Goal: Transaction & Acquisition: Purchase product/service

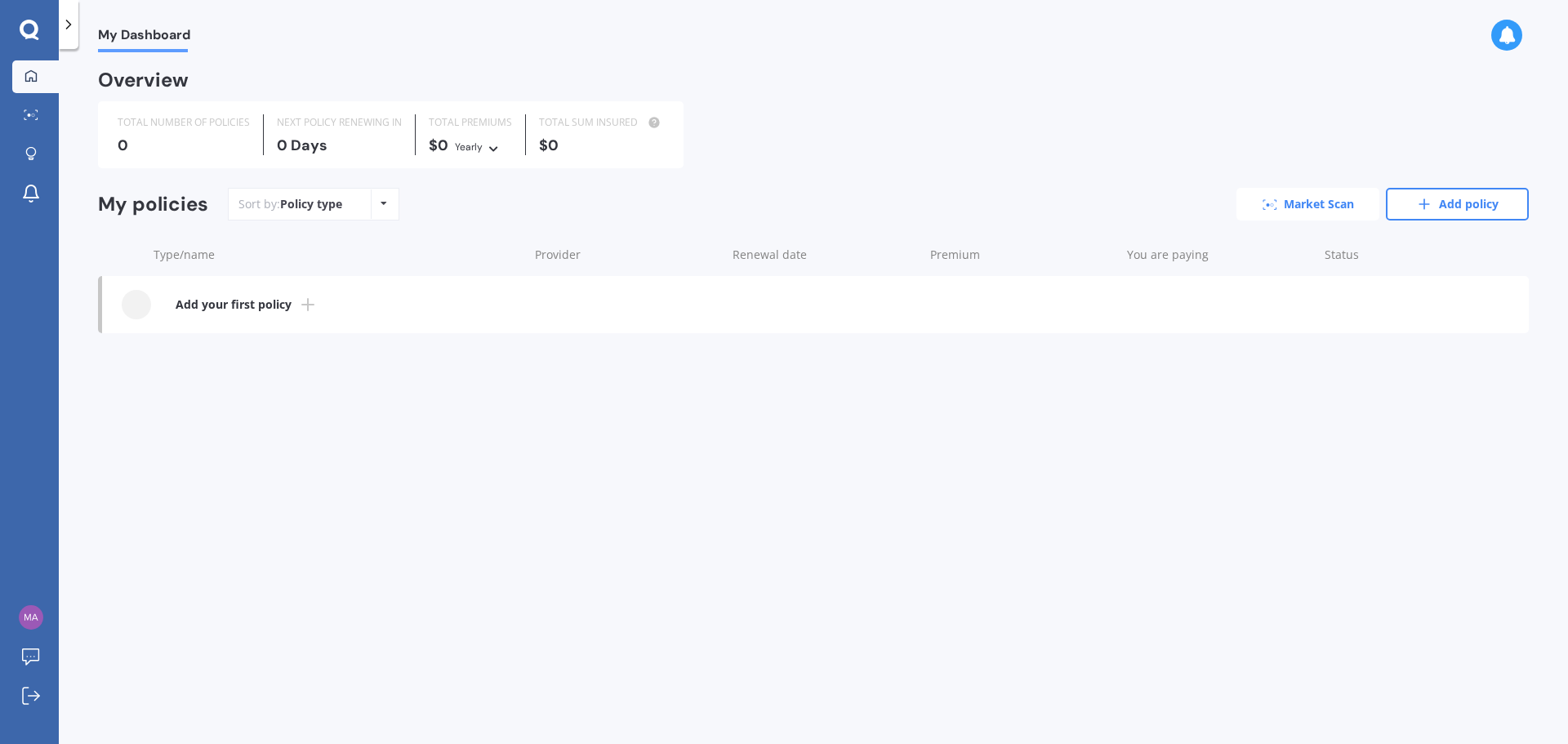
click at [1314, 206] on link "Market Scan" at bounding box center [1308, 203] width 143 height 32
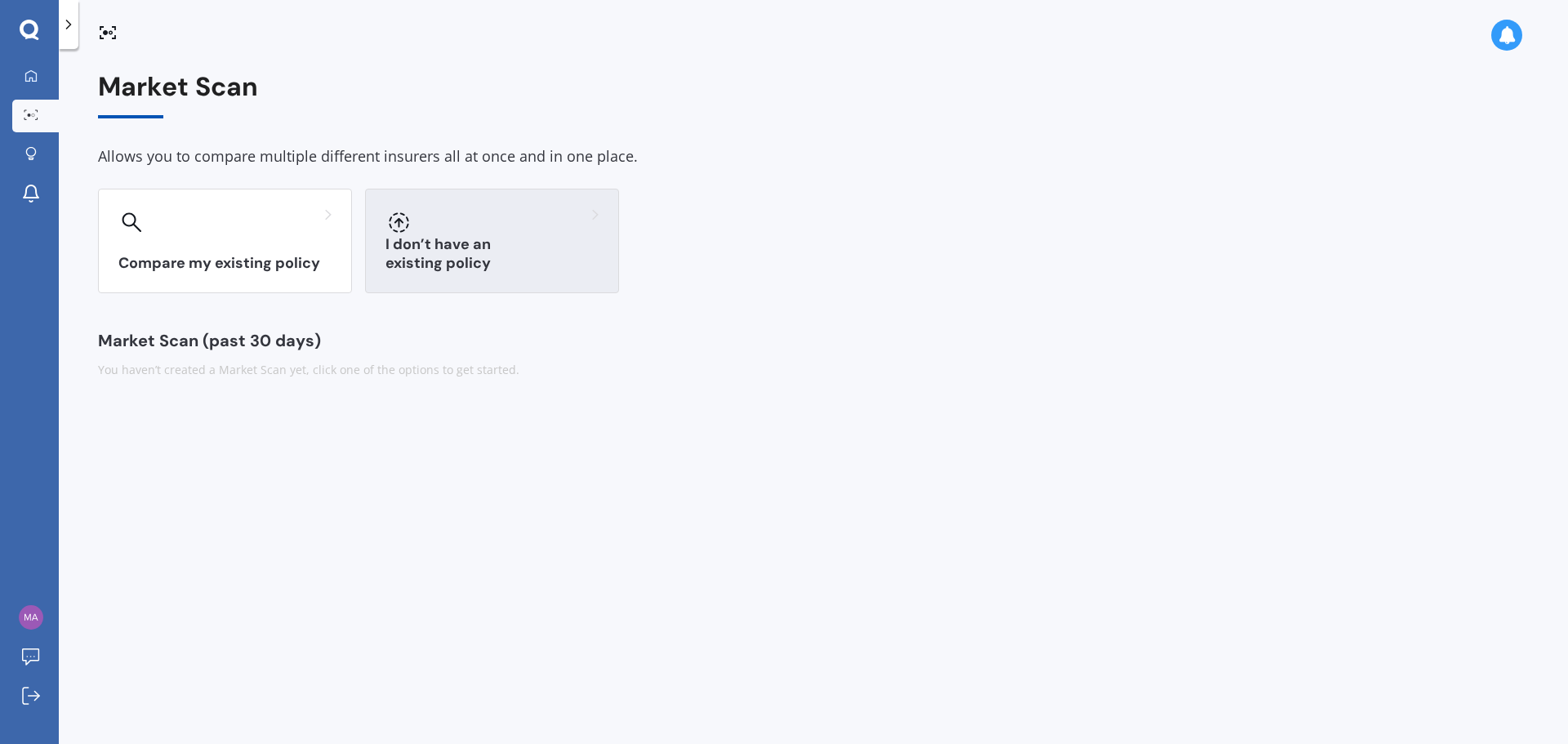
click at [455, 274] on div "I don’t have an existing policy" at bounding box center [492, 240] width 254 height 105
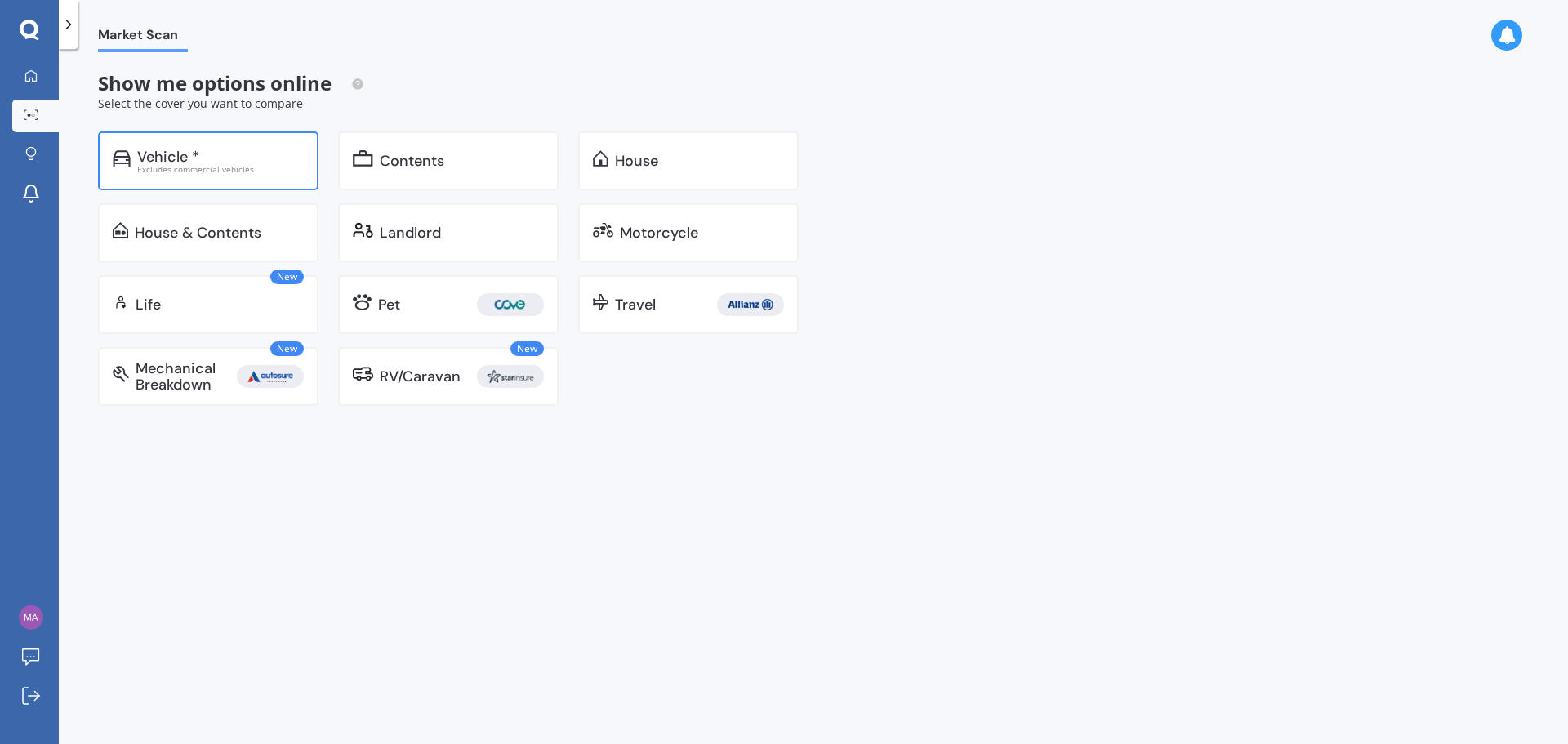
click at [208, 170] on div "Excludes commercial vehicles" at bounding box center [220, 168] width 166 height 8
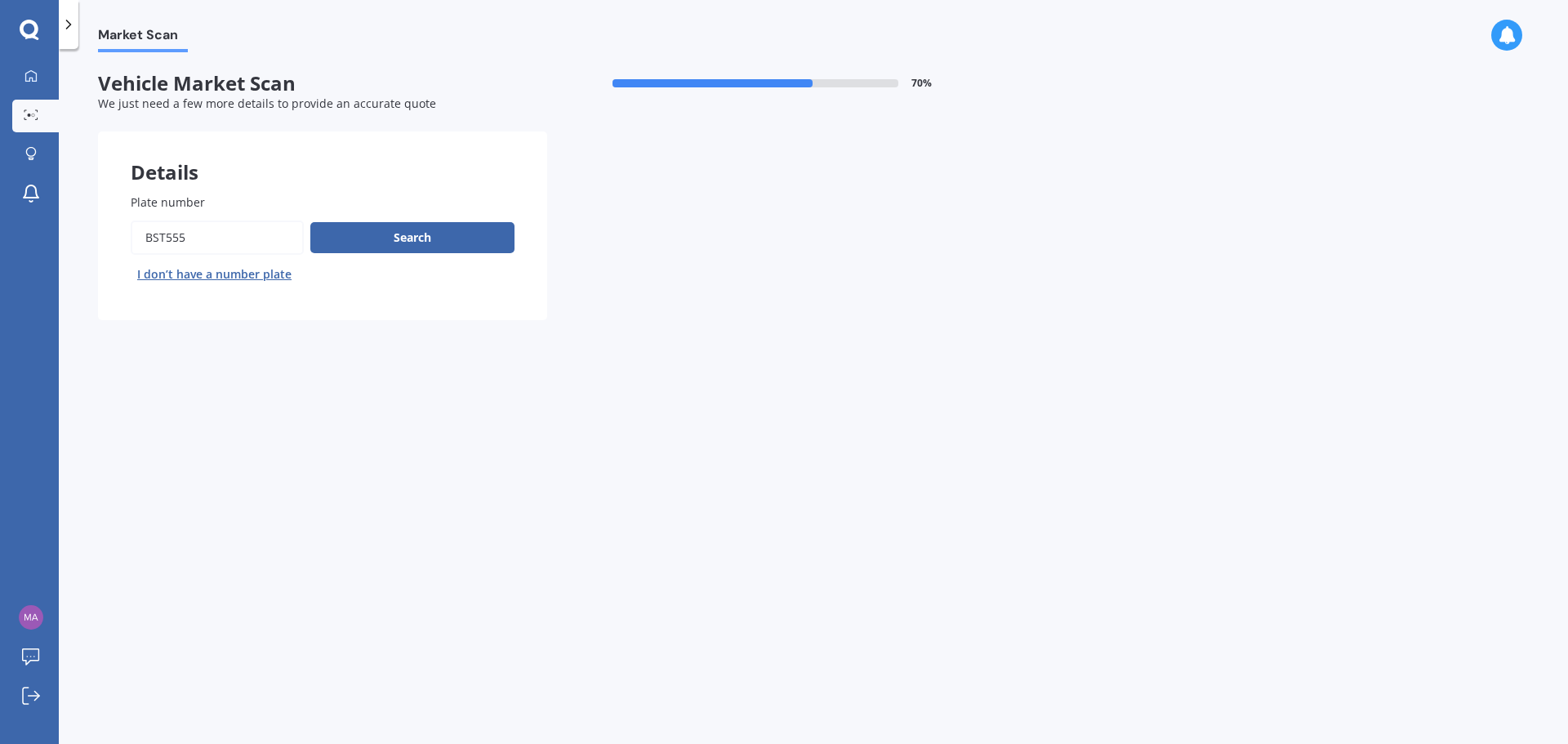
drag, startPoint x: 218, startPoint y: 237, endPoint x: 90, endPoint y: 237, distance: 128.0
click at [90, 237] on div "Market Scan Vehicle Market Scan 70 % We just need a few more details to provide…" at bounding box center [812, 399] width 1509 height 694
type input "RBP761"
click at [382, 243] on button "Search" at bounding box center [412, 238] width 204 height 31
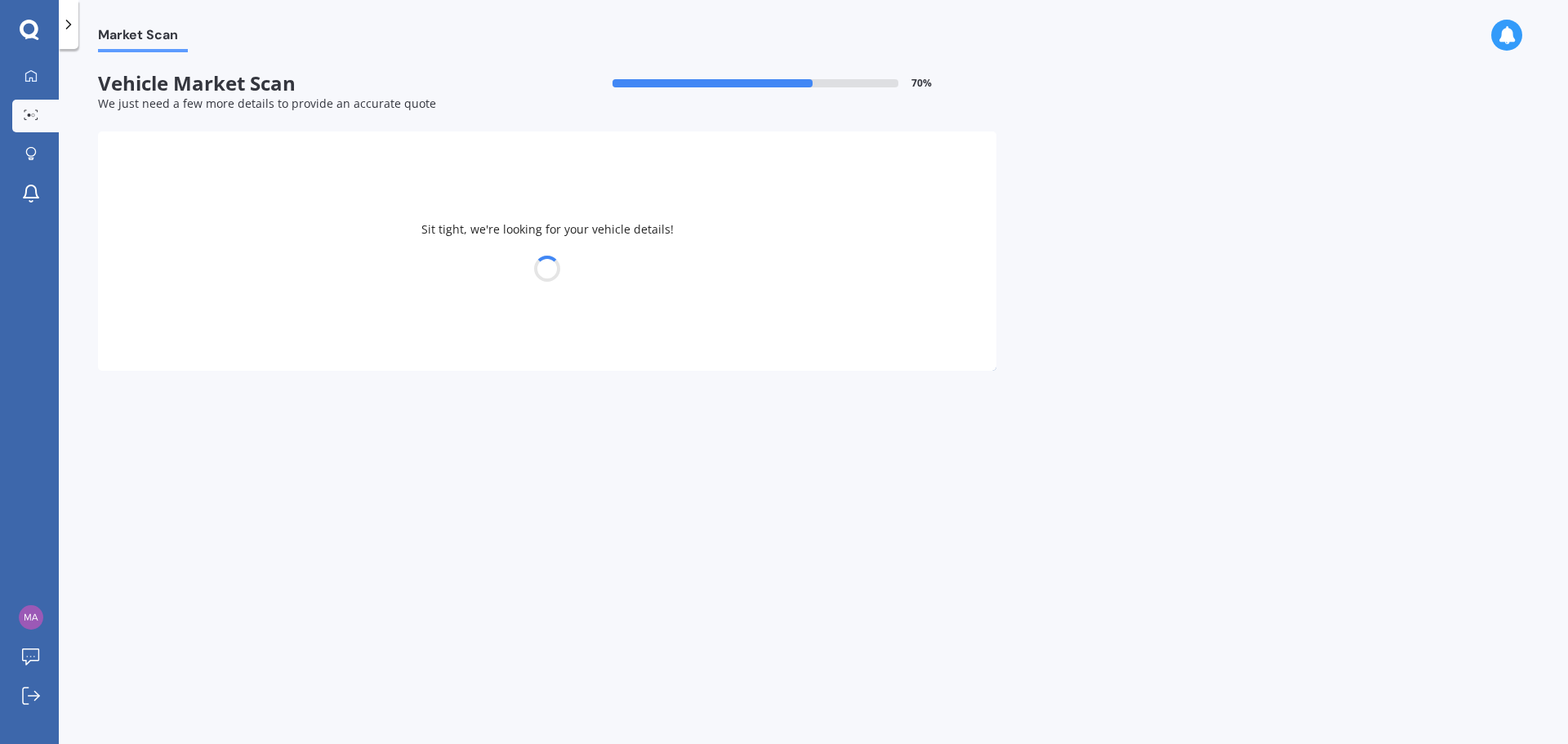
select select "TOYOTA"
select select "LANDCRUISER"
select select "10"
select select "06"
select select "2002"
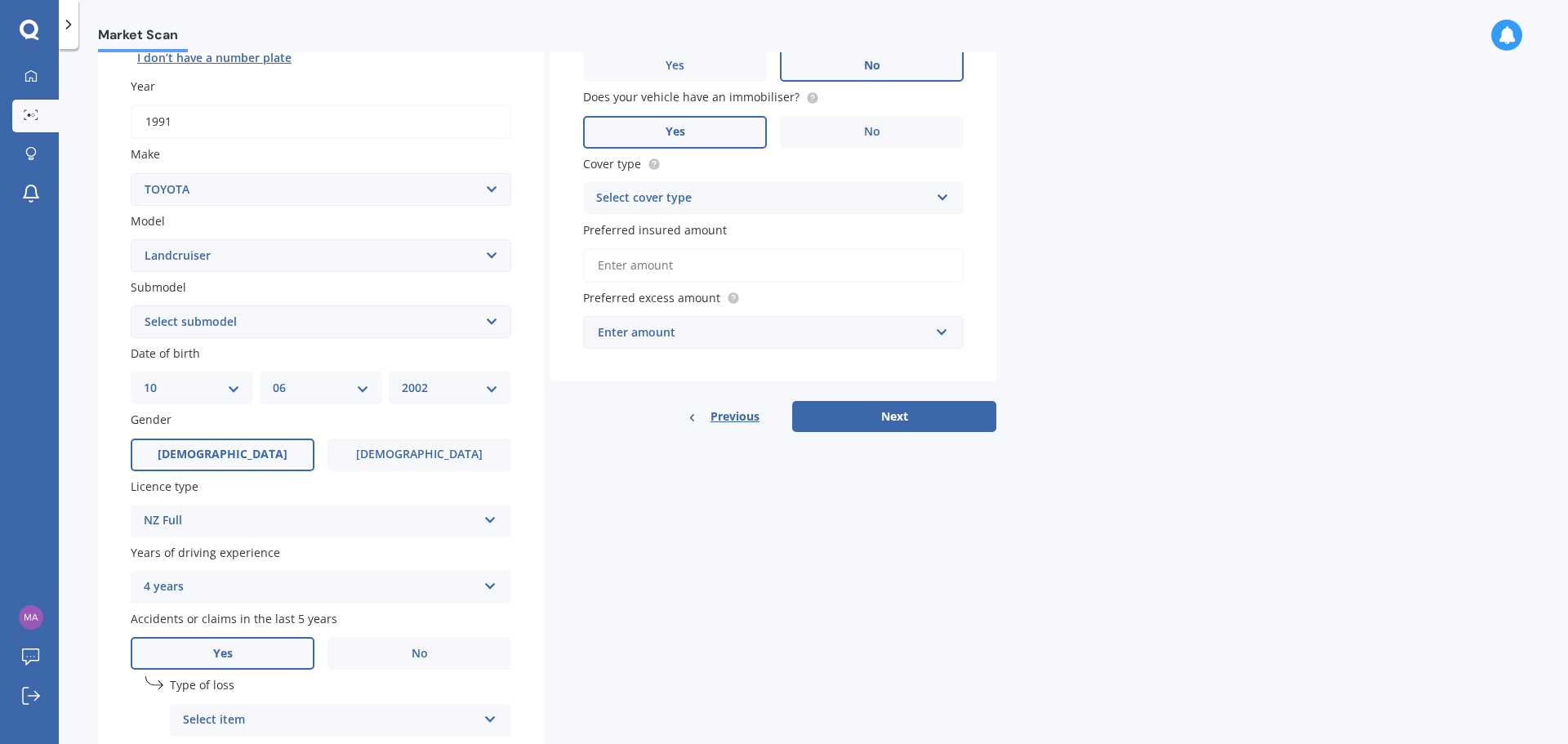
scroll to position [245, 0]
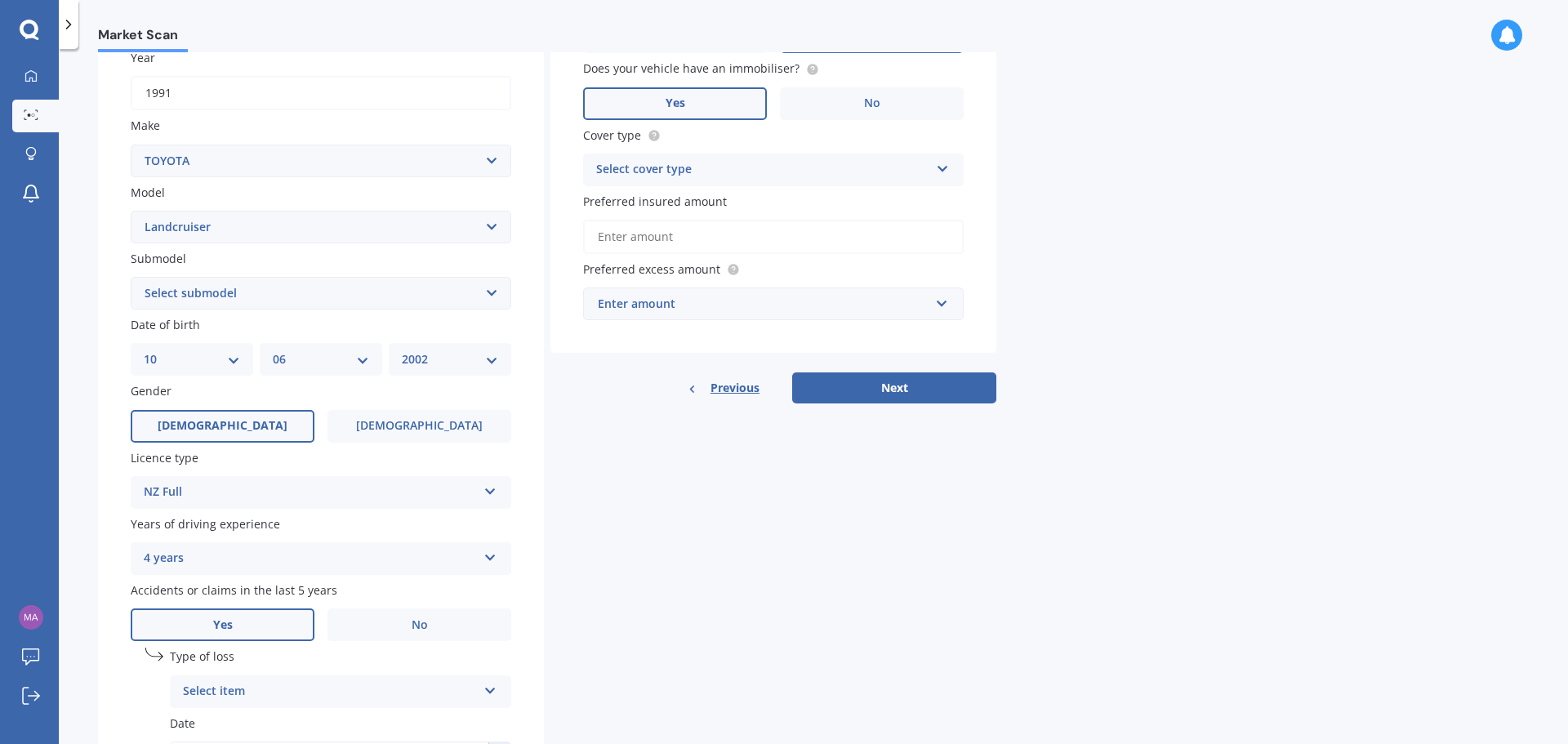
click at [398, 295] on select "Select submodel (All other) 4WD SWB Hard Top Diesel Diesel 4.2 4WD Diesel 4.5 4…" at bounding box center [321, 293] width 381 height 32
select select "(ALL OTHER)"
click at [131, 277] on select "Select submodel (All other) 4WD SWB Hard Top Diesel Diesel 4.2 4WD Diesel 4.5 4…" at bounding box center [321, 293] width 381 height 32
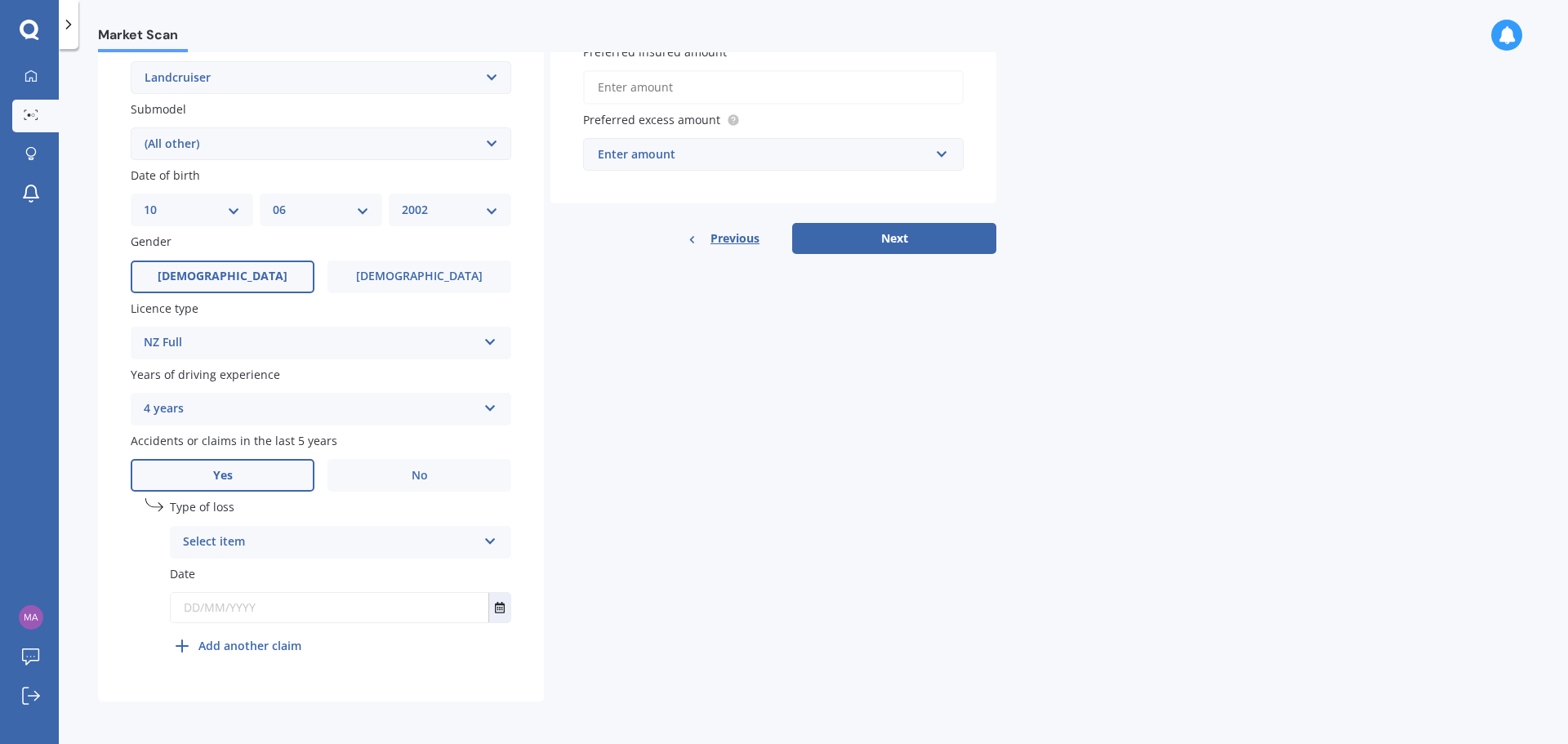
click at [277, 541] on div "Select item" at bounding box center [329, 542] width 294 height 19
click at [105, 582] on div "Plate number Search I don’t have a number plate Year 1991 Make Select make AC A…" at bounding box center [321, 233] width 446 height 935
click at [243, 536] on div "At fault accident" at bounding box center [329, 542] width 294 height 19
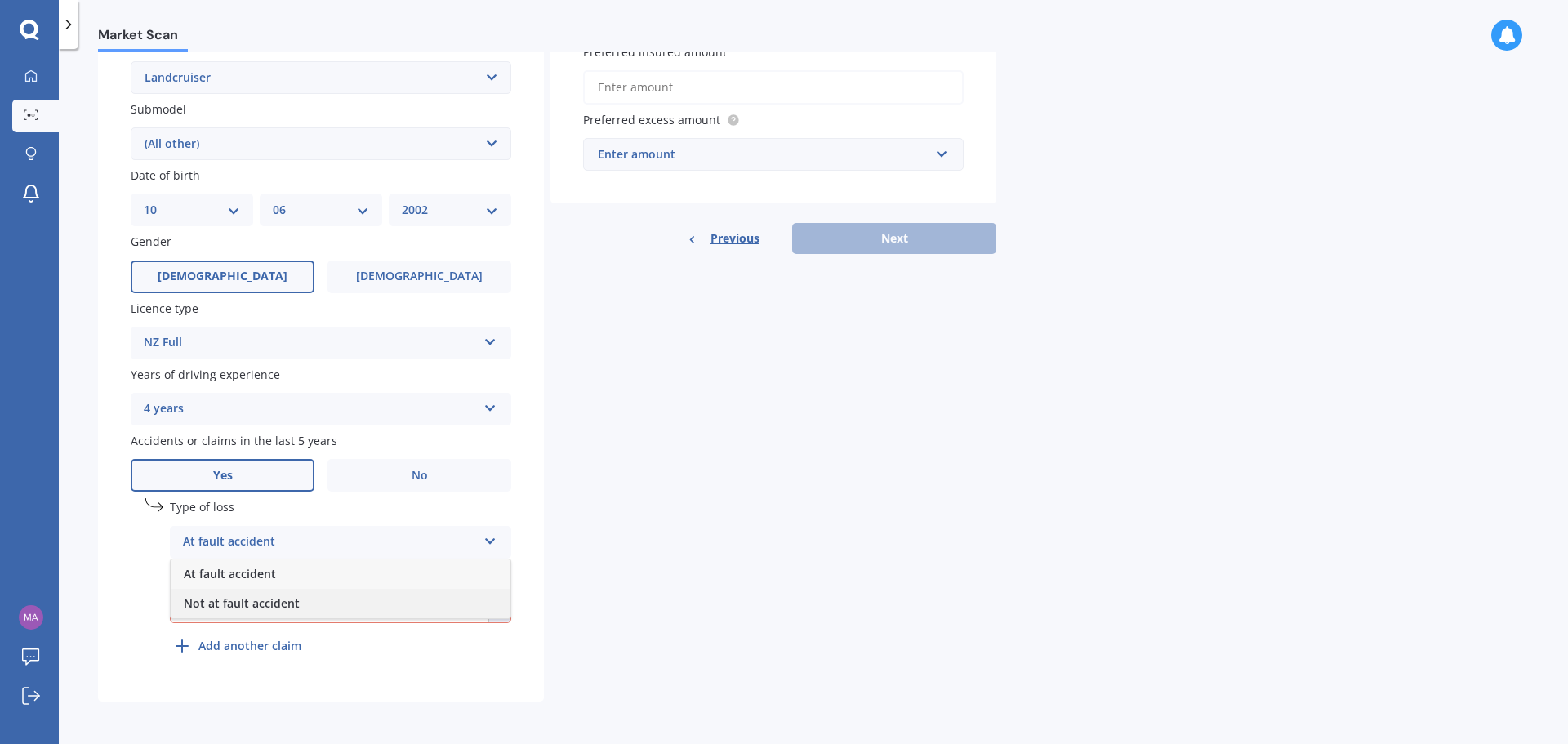
click at [220, 605] on span "Not at fault accident" at bounding box center [241, 603] width 116 height 16
click at [220, 605] on input "text" at bounding box center [329, 607] width 317 height 30
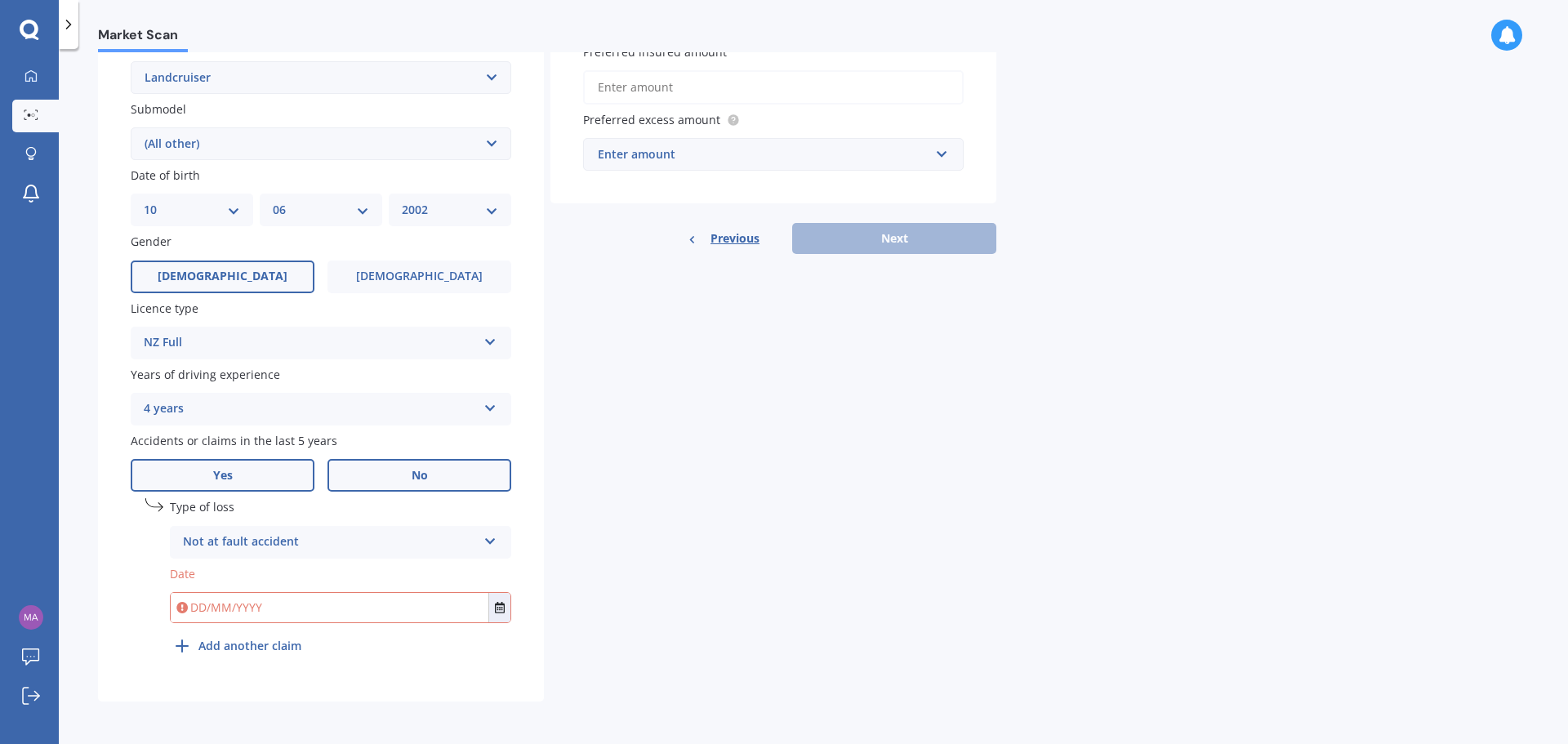
click at [402, 483] on label "No" at bounding box center [419, 475] width 184 height 32
click at [0, 0] on input "No" at bounding box center [0, 0] width 0 height 0
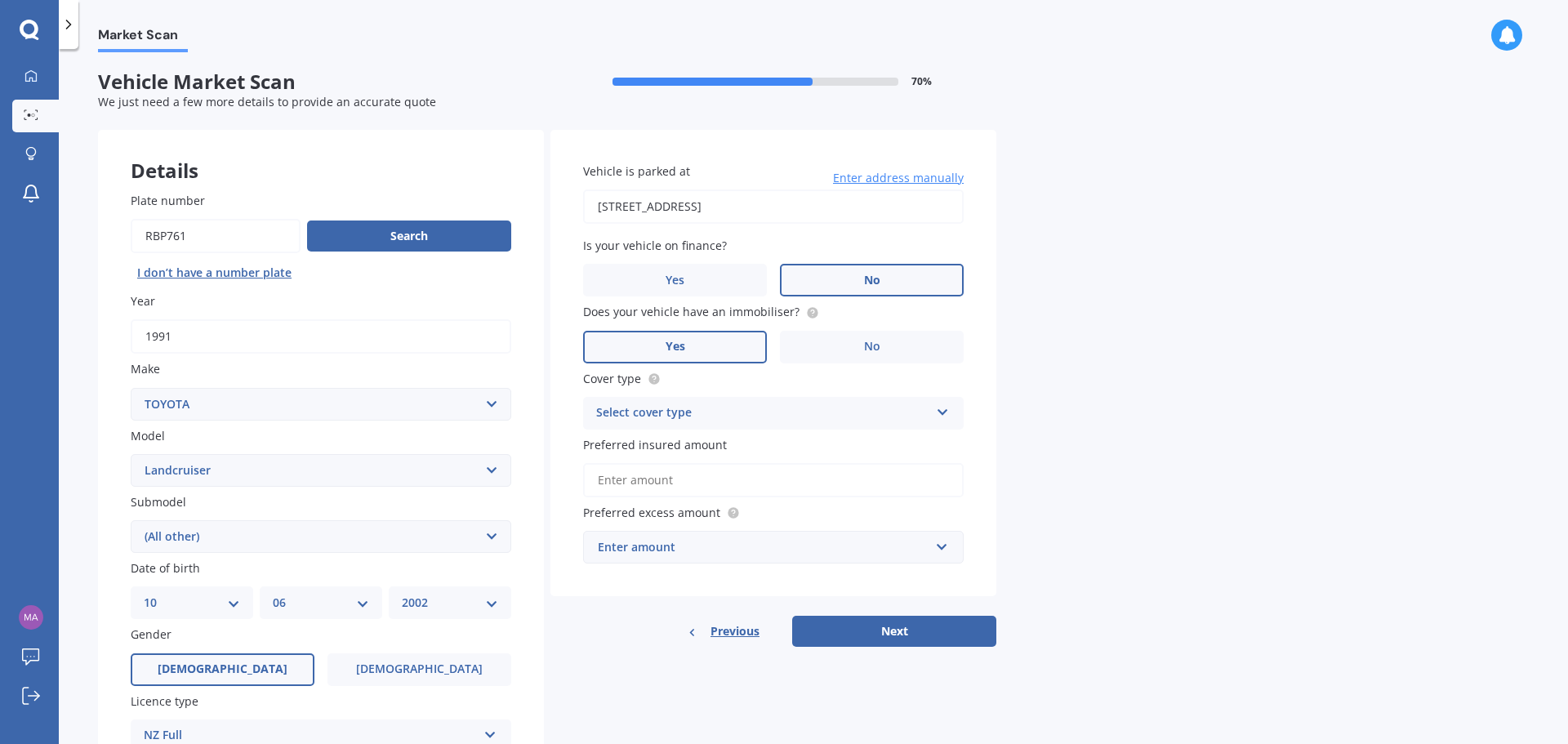
scroll to position [0, 0]
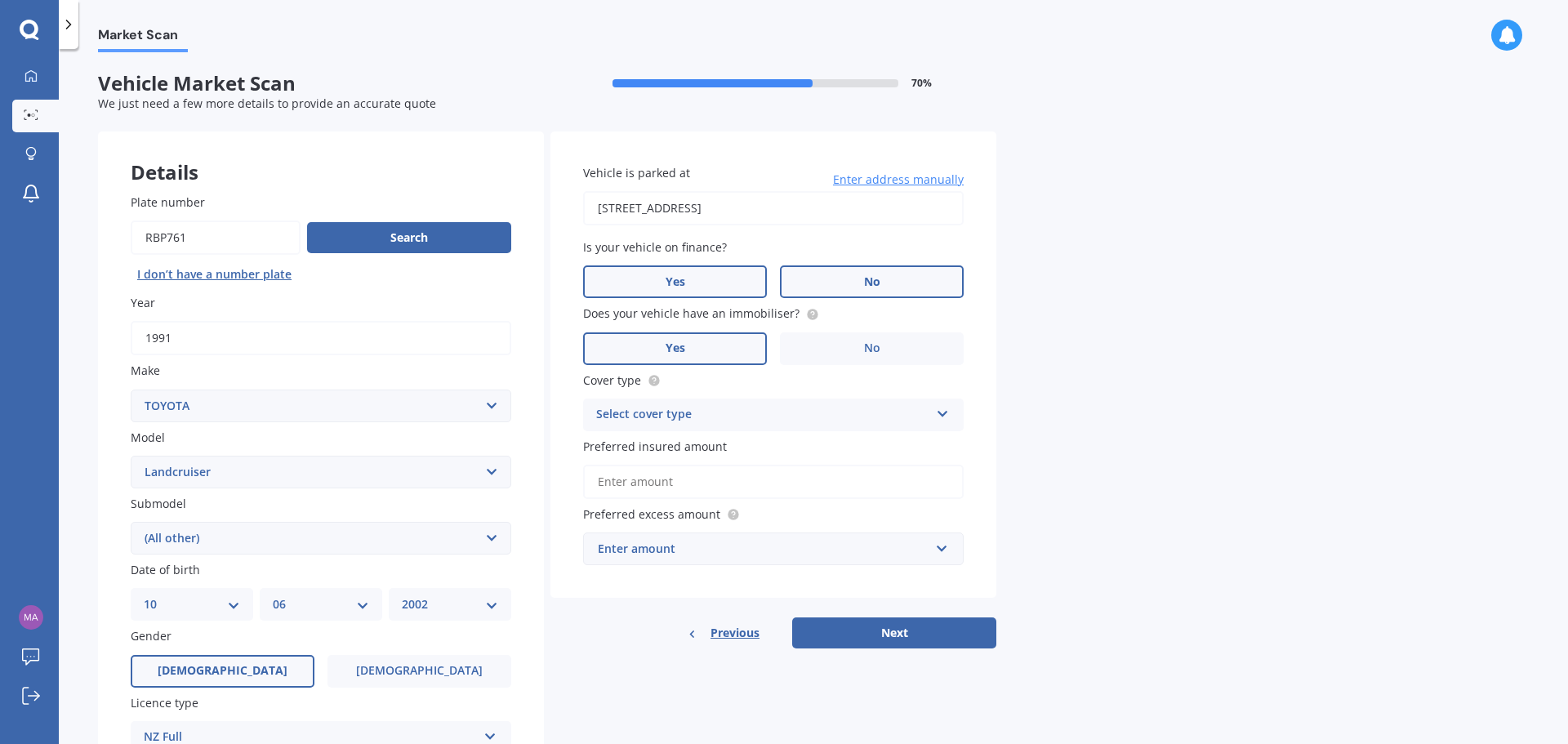
click at [648, 277] on label "Yes" at bounding box center [675, 281] width 184 height 32
click at [0, 0] on input "Yes" at bounding box center [0, 0] width 0 height 0
click at [861, 348] on label "No" at bounding box center [872, 348] width 184 height 32
click at [0, 0] on input "No" at bounding box center [0, 0] width 0 height 0
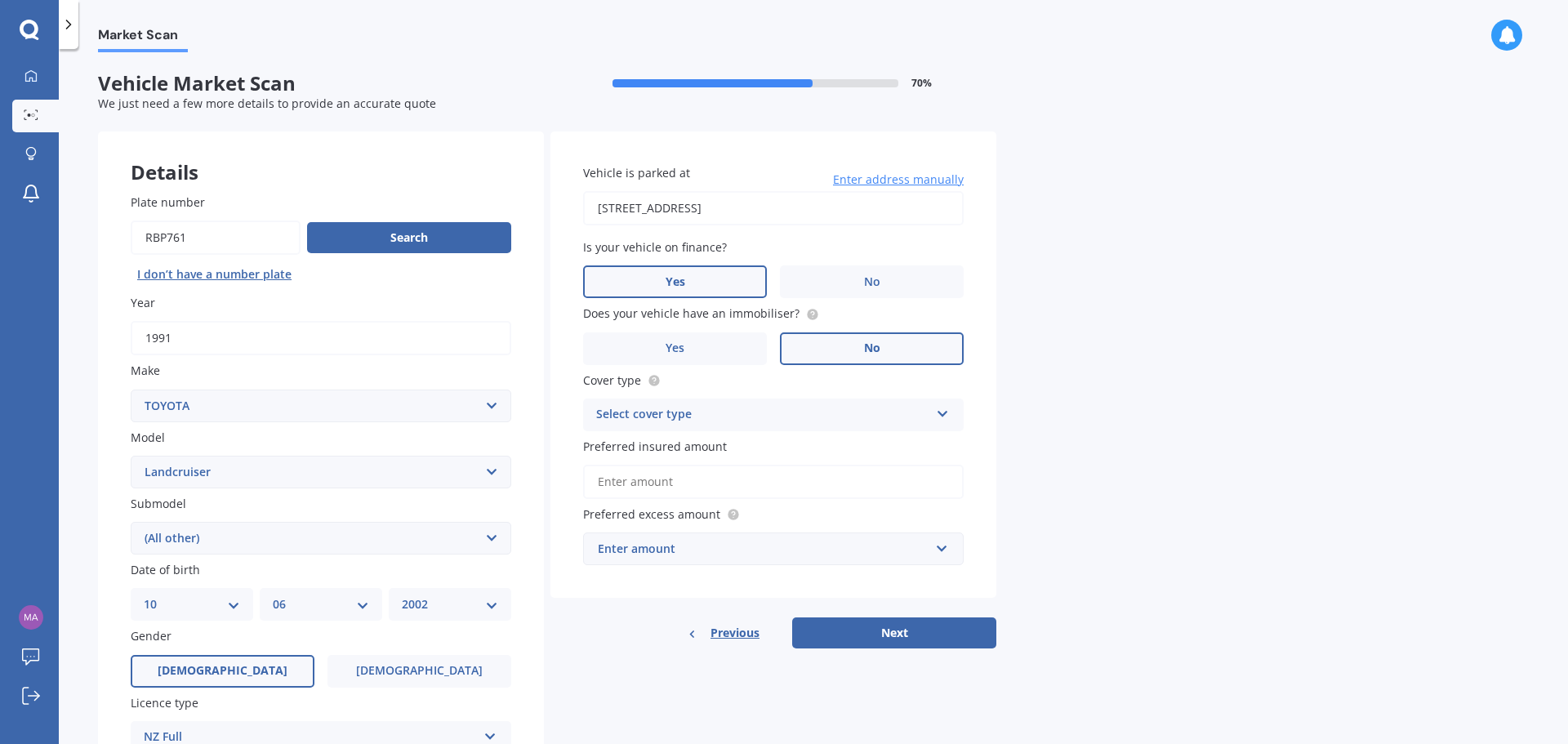
click at [770, 423] on div "Select cover type" at bounding box center [763, 415] width 333 height 19
click at [675, 446] on span "Comprehensive" at bounding box center [640, 446] width 86 height 16
click at [675, 473] on input "Preferred insured amount" at bounding box center [773, 481] width 381 height 34
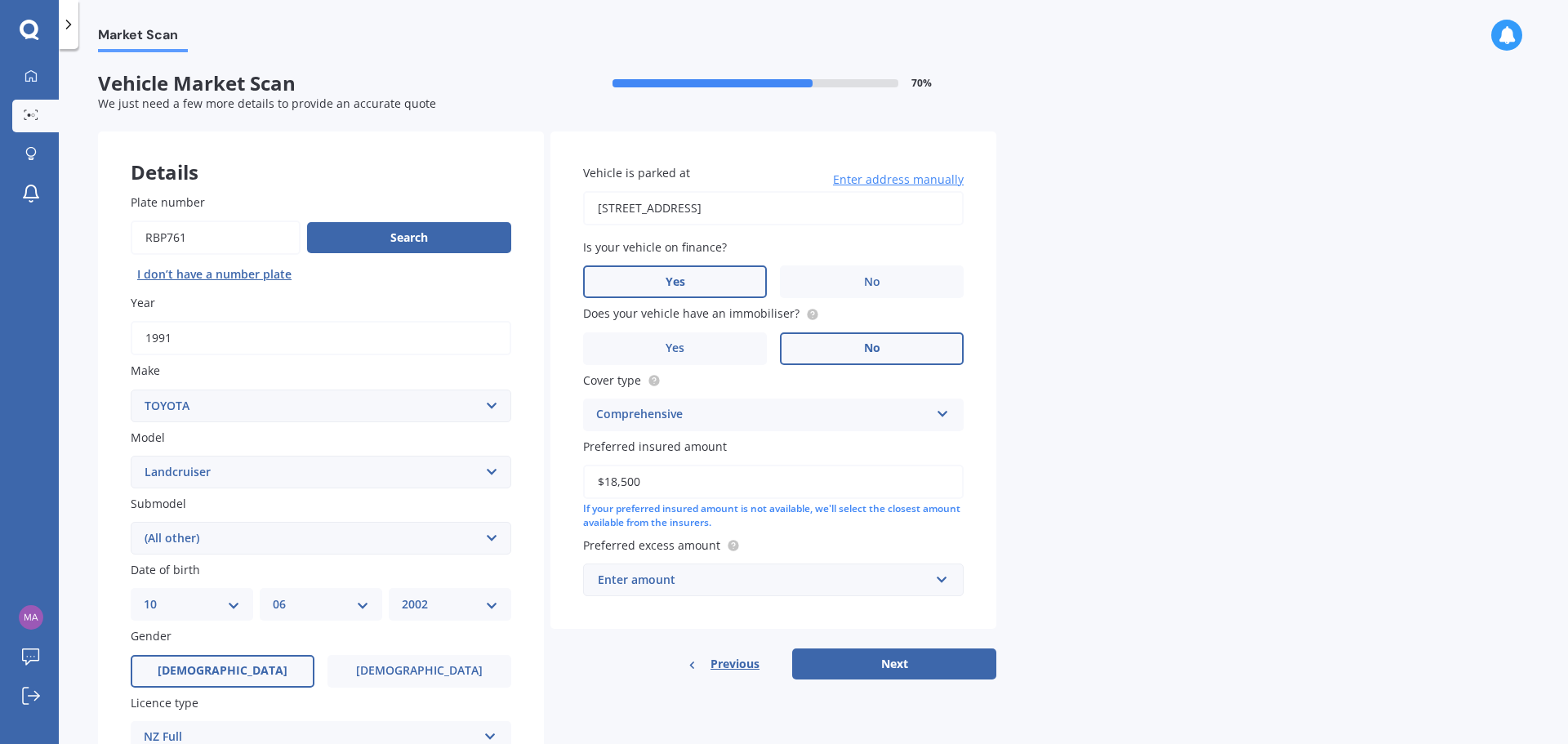
type input "$18,500"
click at [710, 583] on div "Enter amount" at bounding box center [764, 579] width 331 height 18
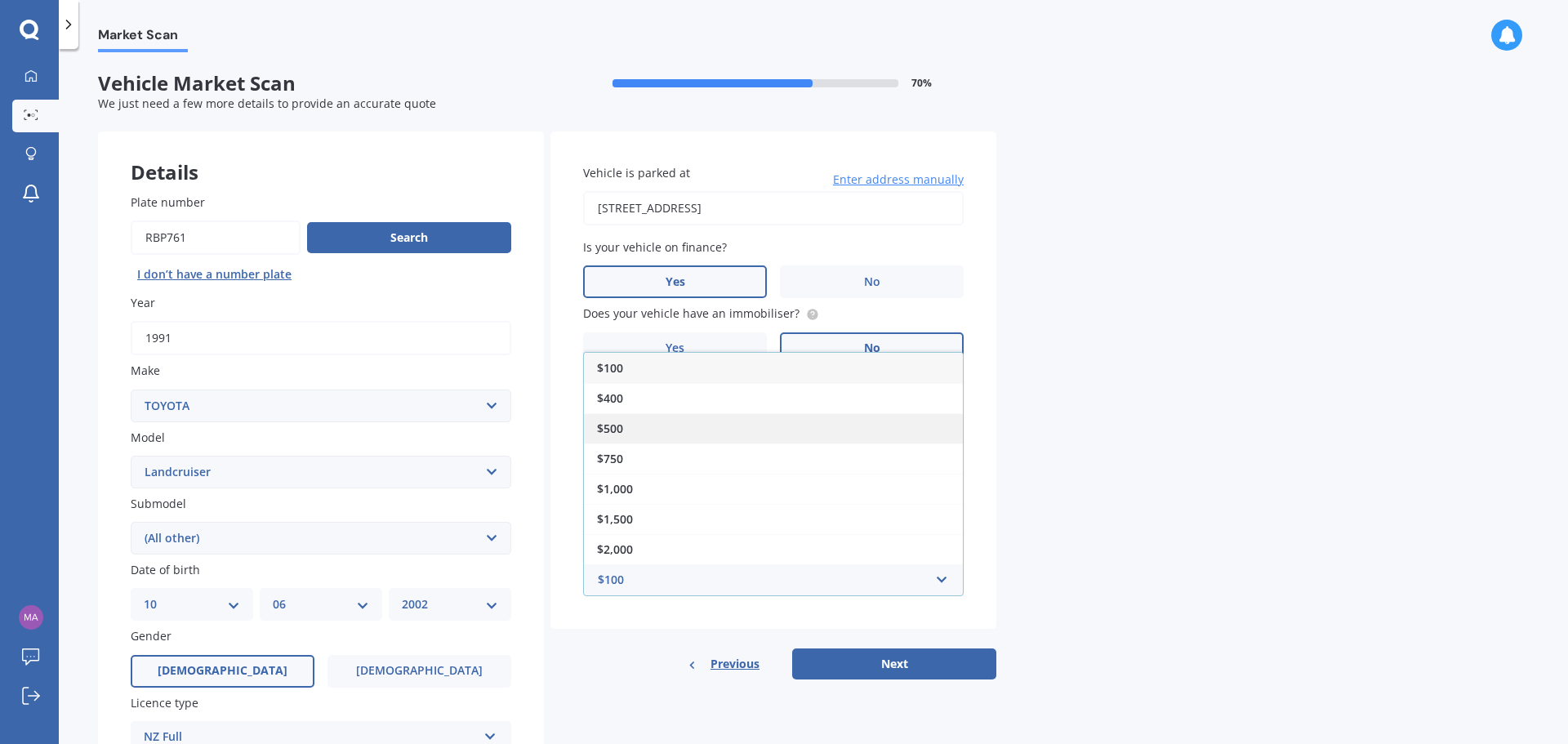
click at [620, 428] on span "$500" at bounding box center [610, 429] width 26 height 16
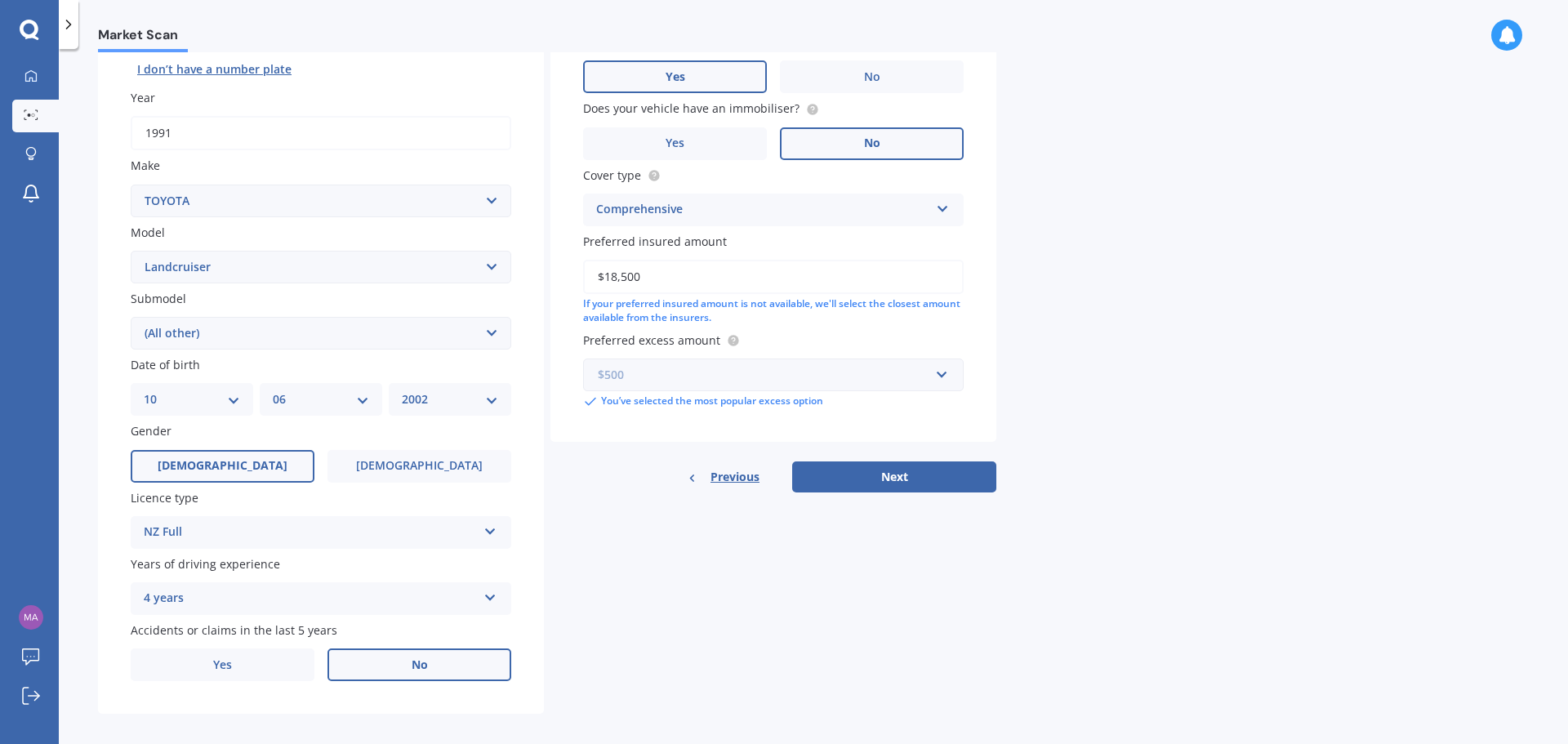
scroll to position [217, 0]
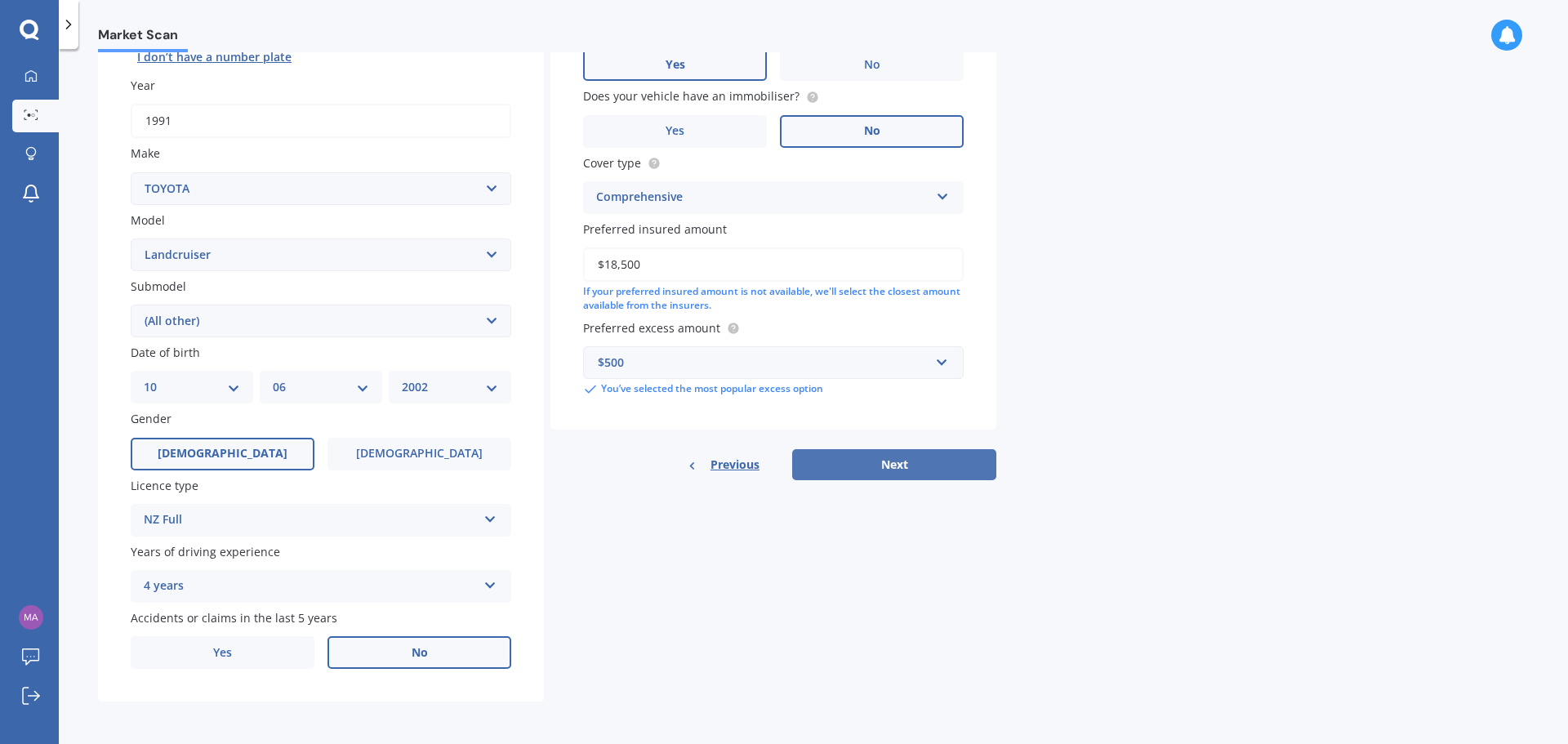
click at [859, 471] on button "Next" at bounding box center [894, 464] width 204 height 31
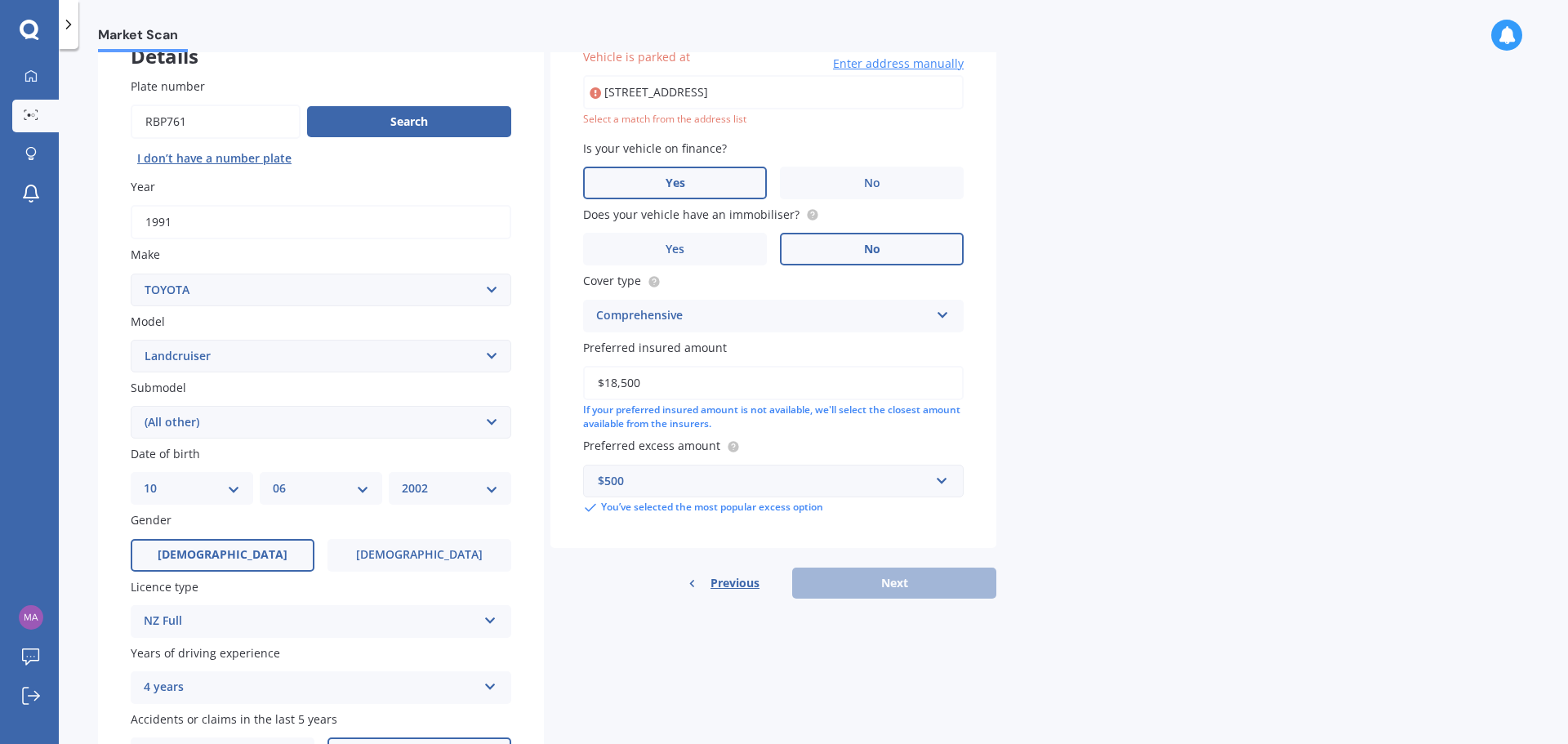
scroll to position [112, 0]
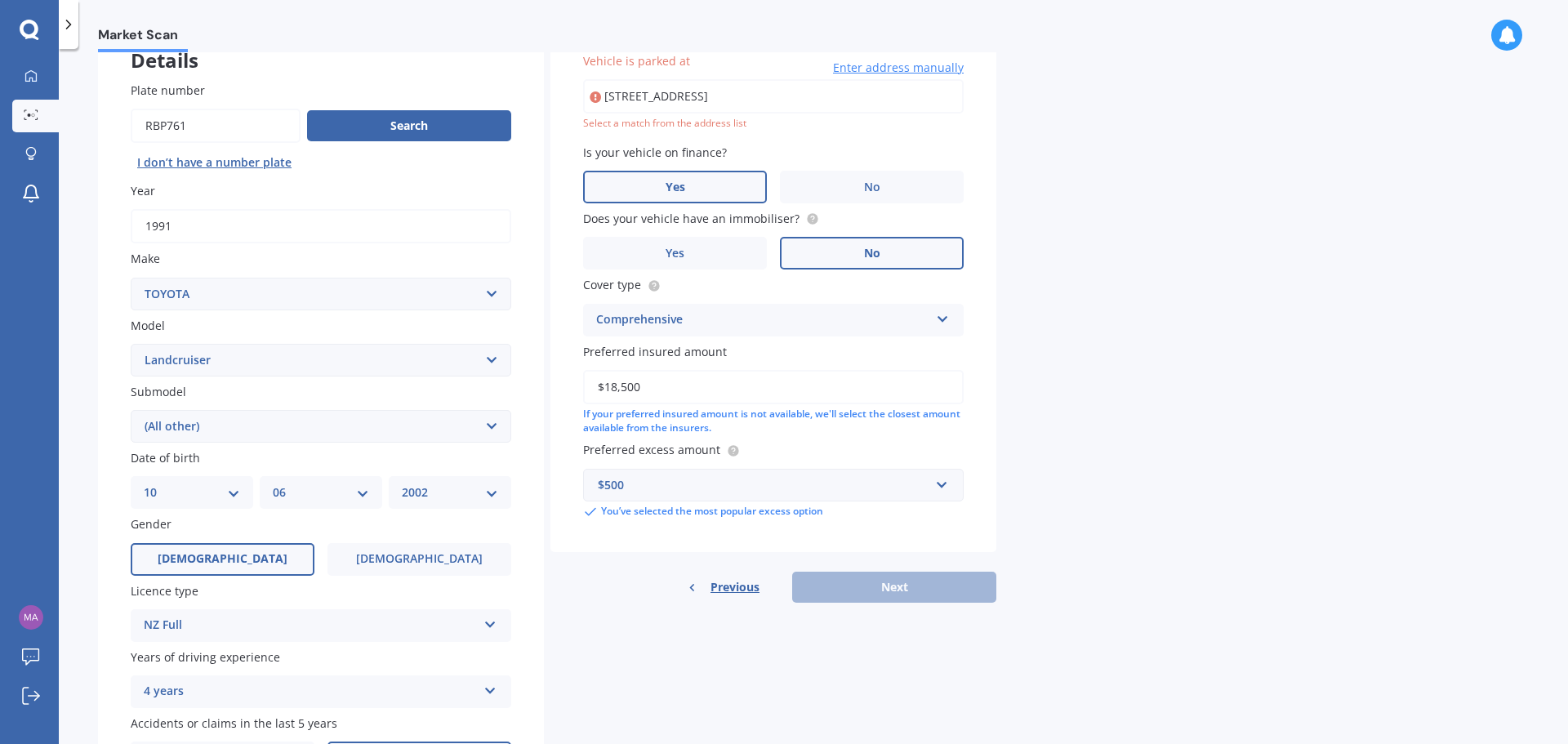
type input "12 Juliet Place, Rolleston 7614"
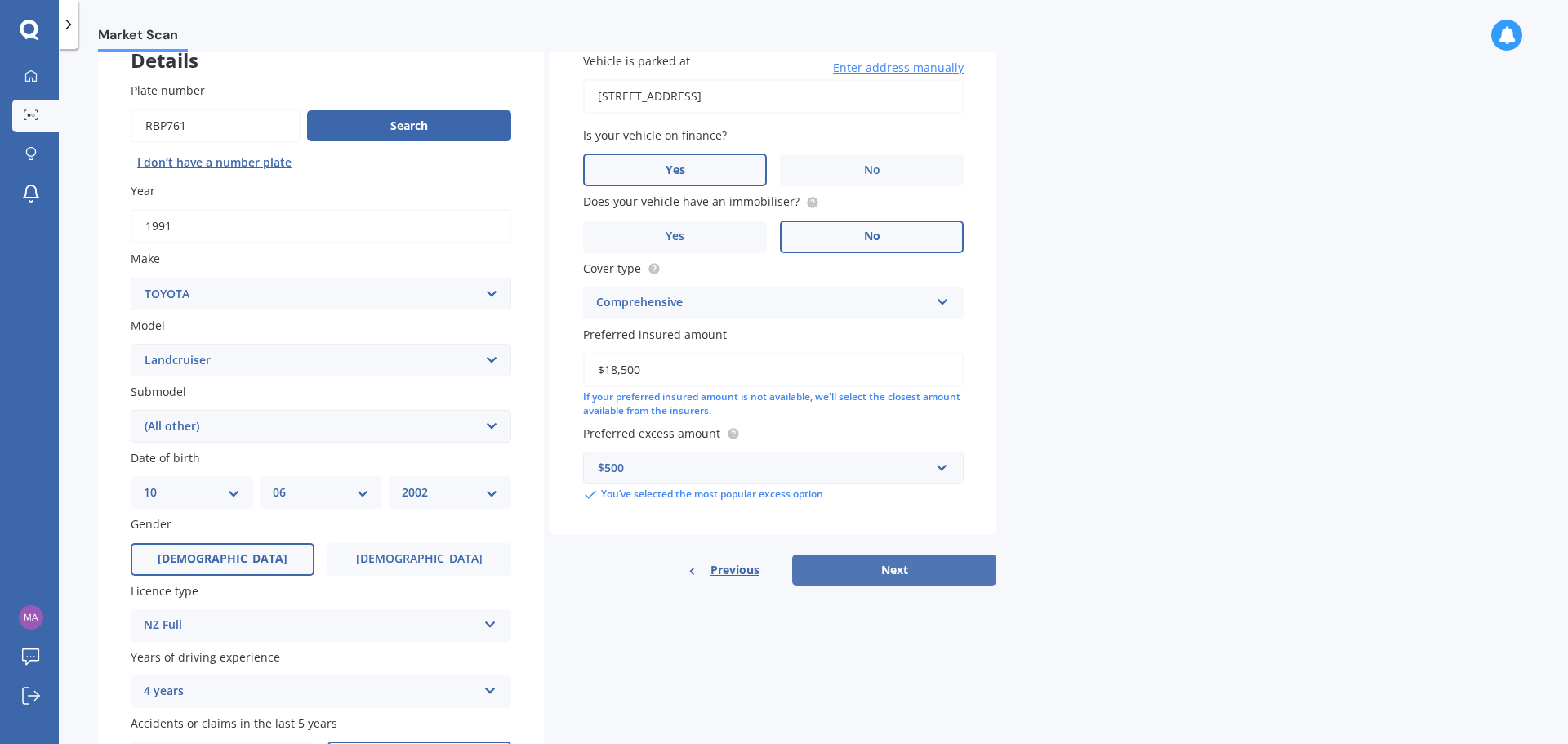
click at [900, 562] on button "Next" at bounding box center [894, 570] width 204 height 31
select select "10"
select select "06"
select select "2002"
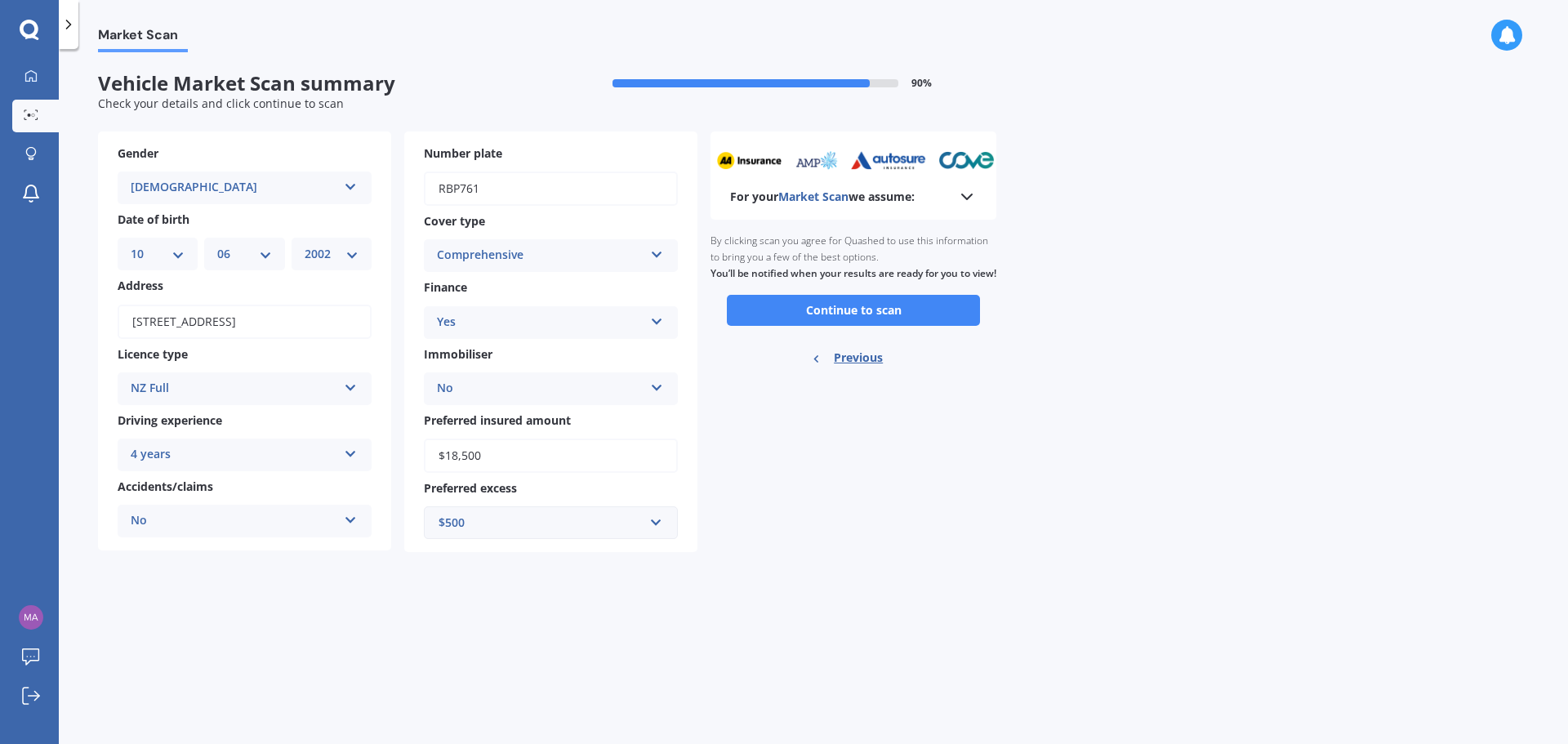
scroll to position [0, 0]
click at [852, 323] on button "Continue to scan" at bounding box center [853, 310] width 253 height 31
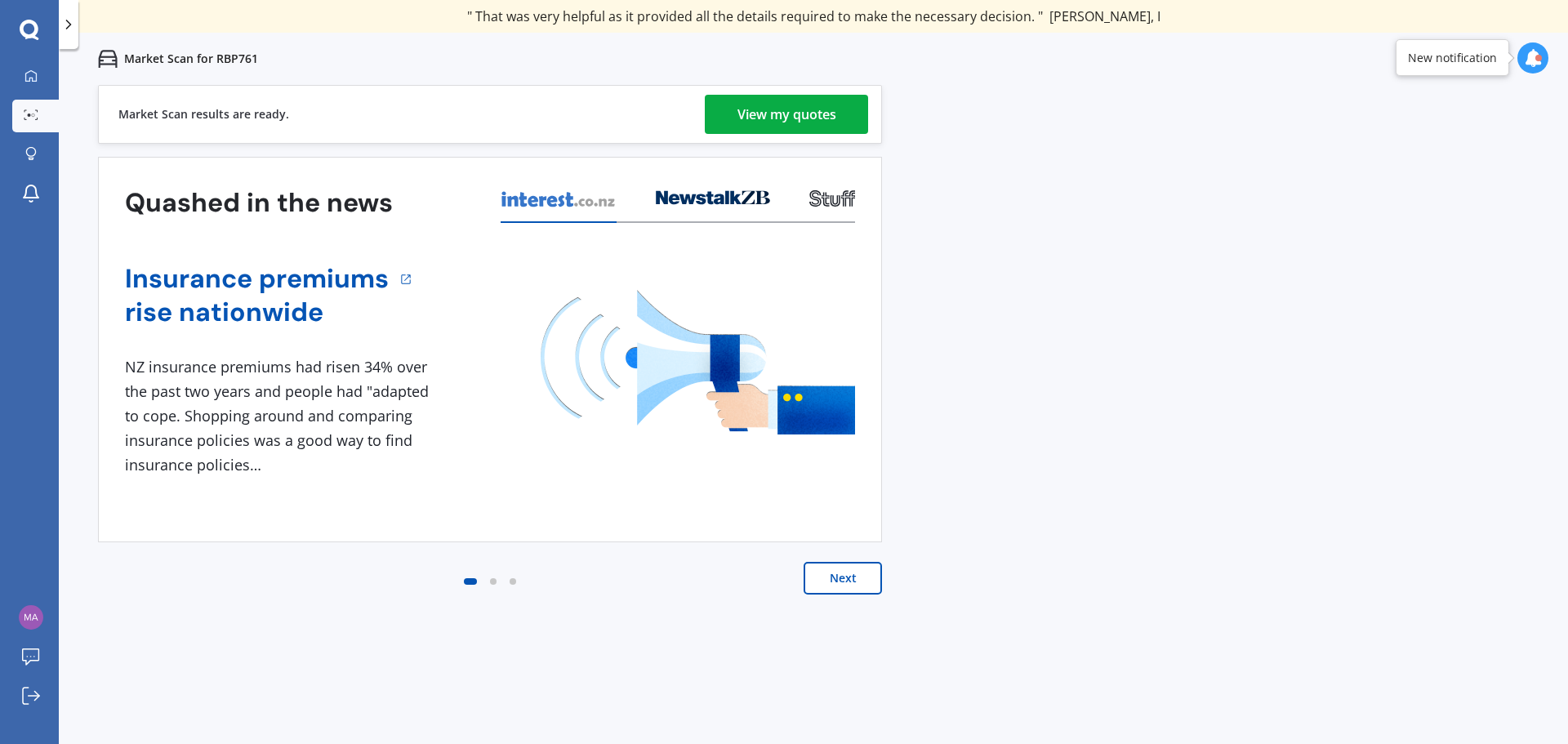
click at [793, 114] on div "View my quotes" at bounding box center [786, 114] width 98 height 39
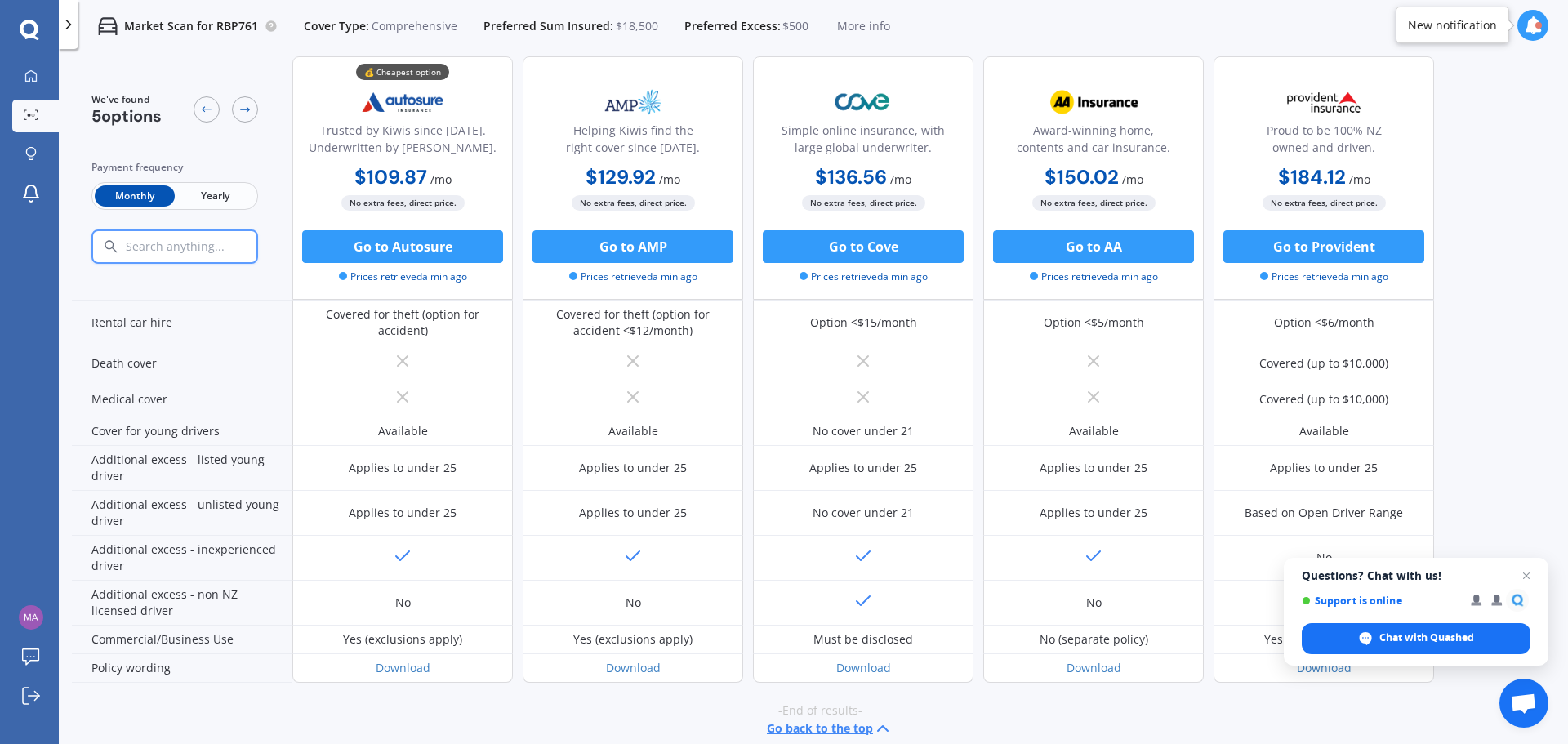
scroll to position [708, 0]
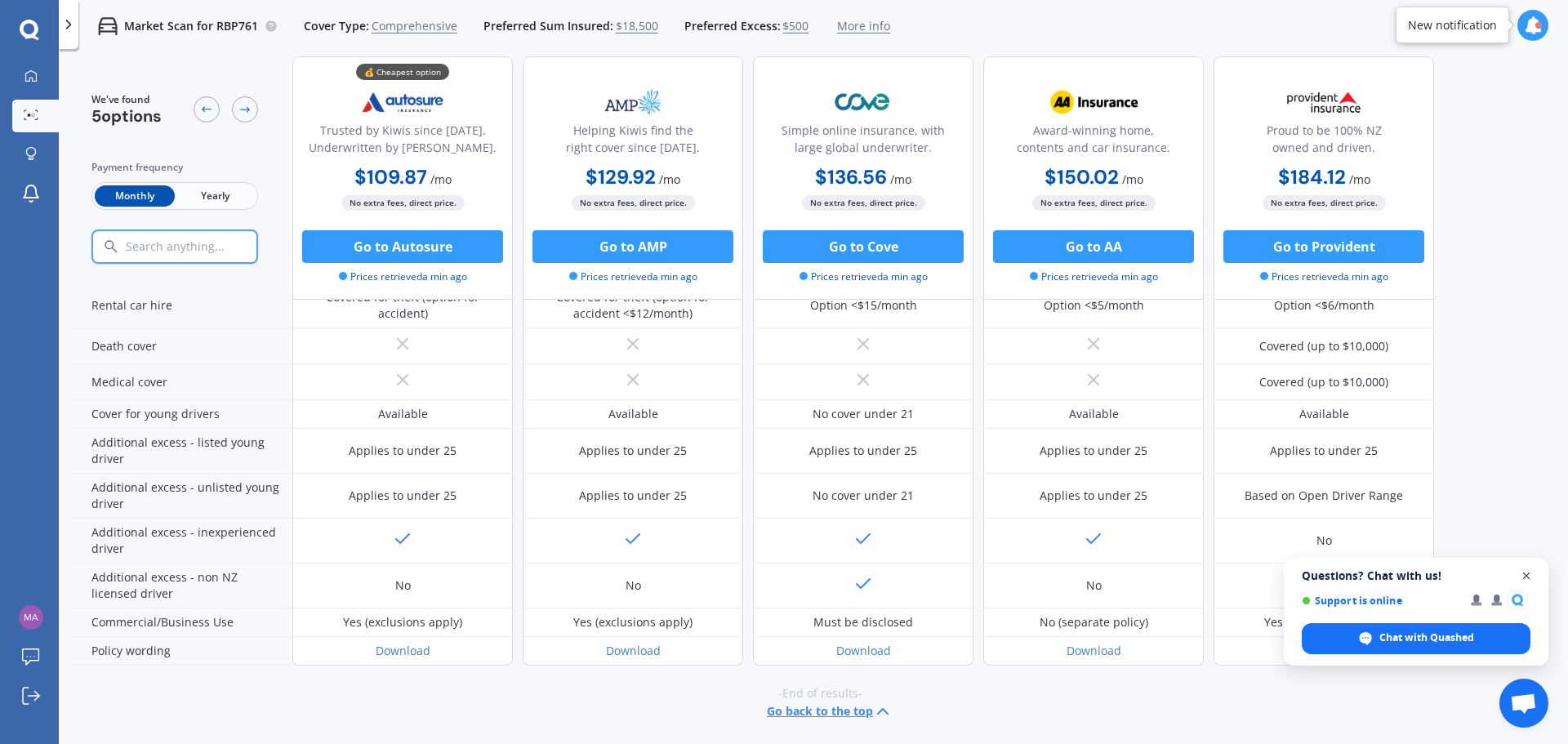
click at [1527, 576] on span "Close chat" at bounding box center [1526, 575] width 20 height 20
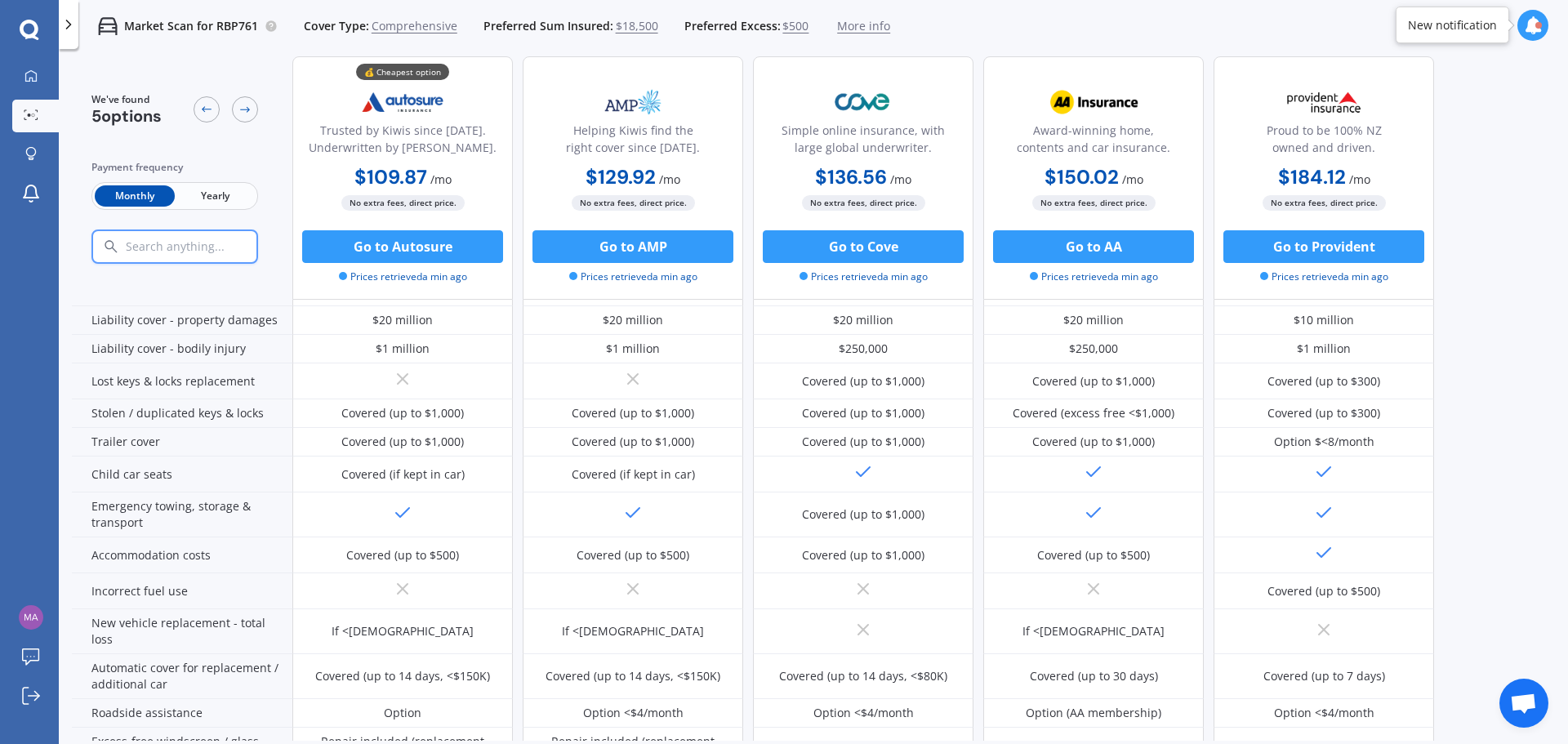
scroll to position [56, 0]
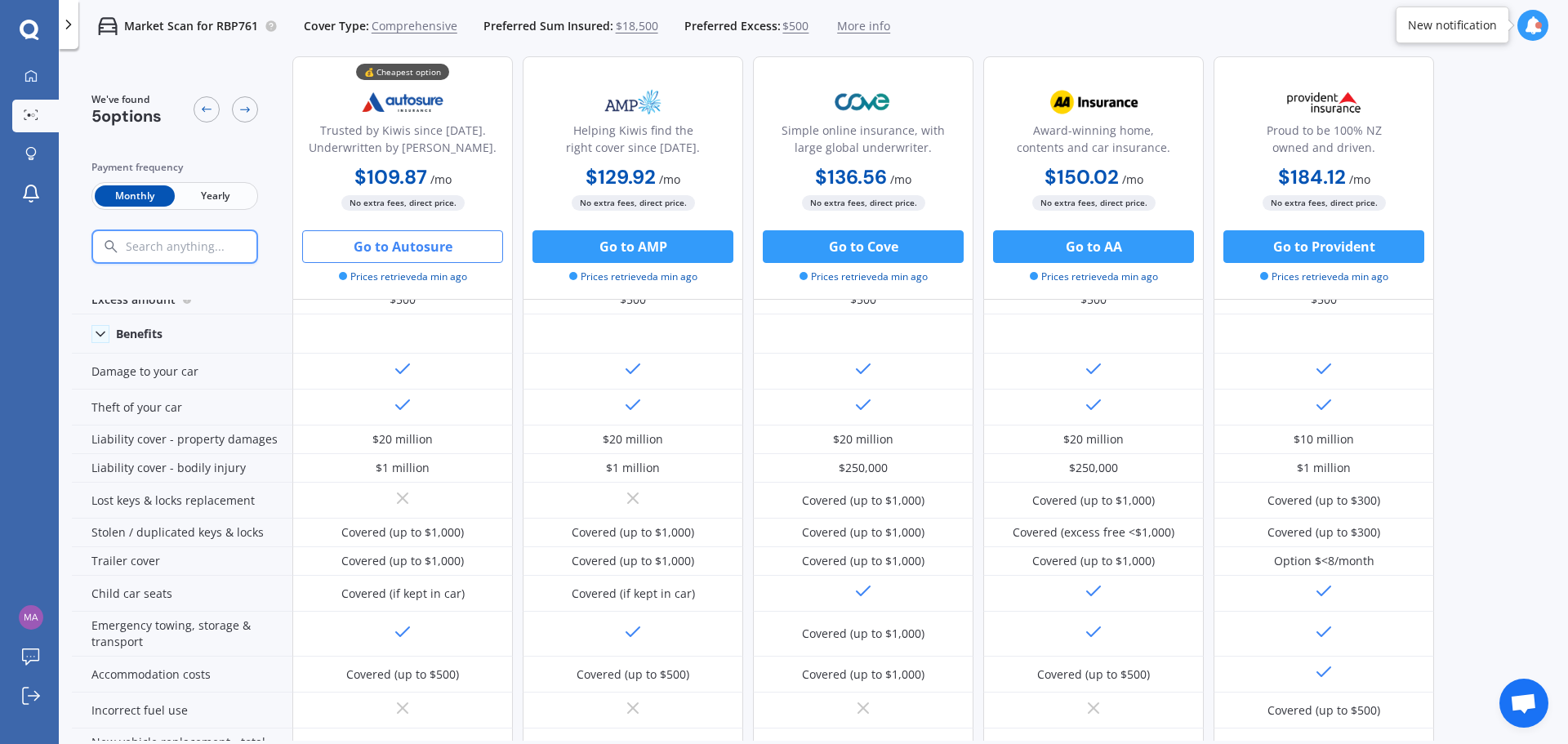
click at [415, 240] on button "Go to Autosure" at bounding box center [403, 246] width 200 height 32
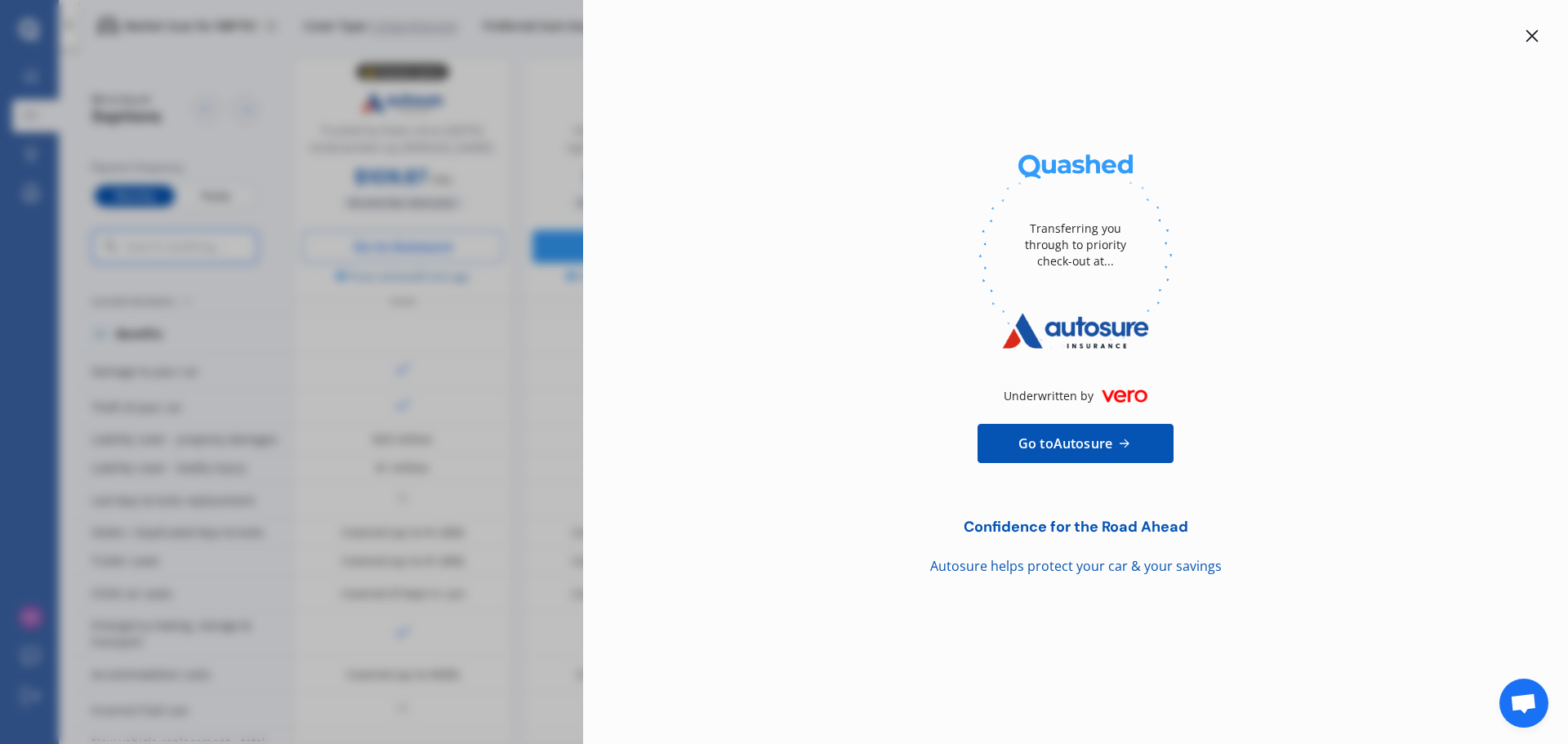
click at [1527, 30] on icon at bounding box center [1531, 36] width 13 height 13
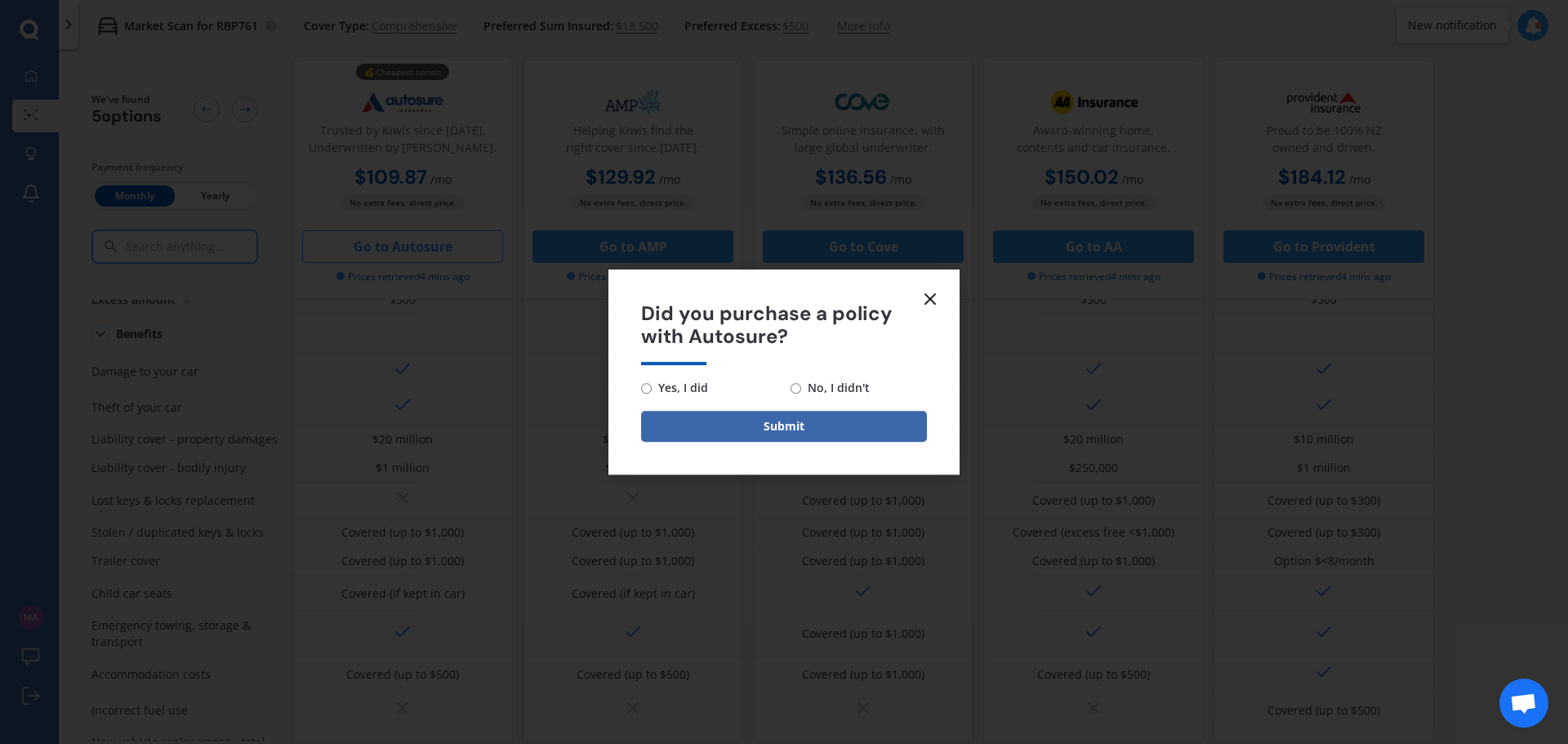
click at [798, 386] on input "No, I didn't" at bounding box center [796, 388] width 10 height 10
radio input "true"
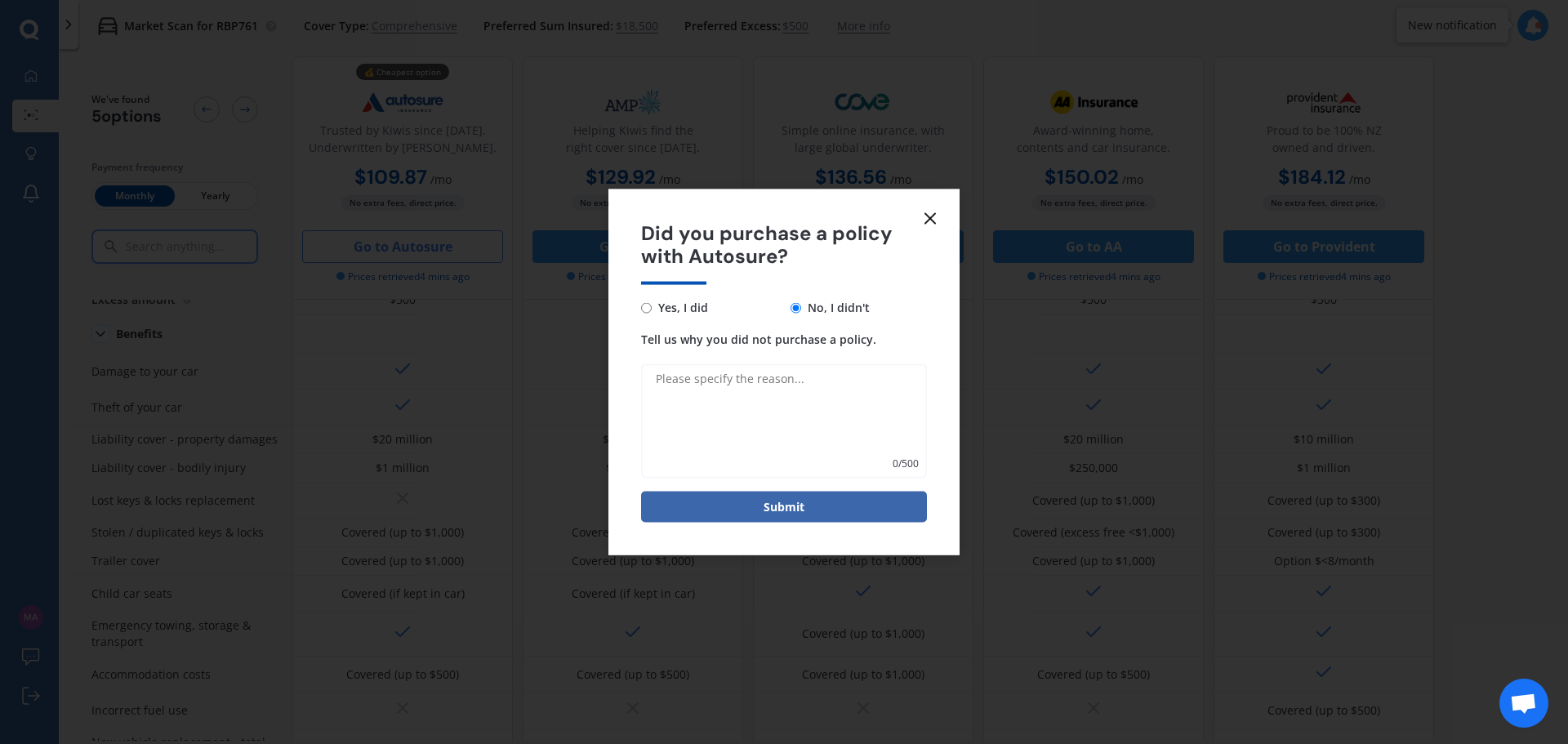
click at [924, 213] on icon at bounding box center [930, 218] width 19 height 19
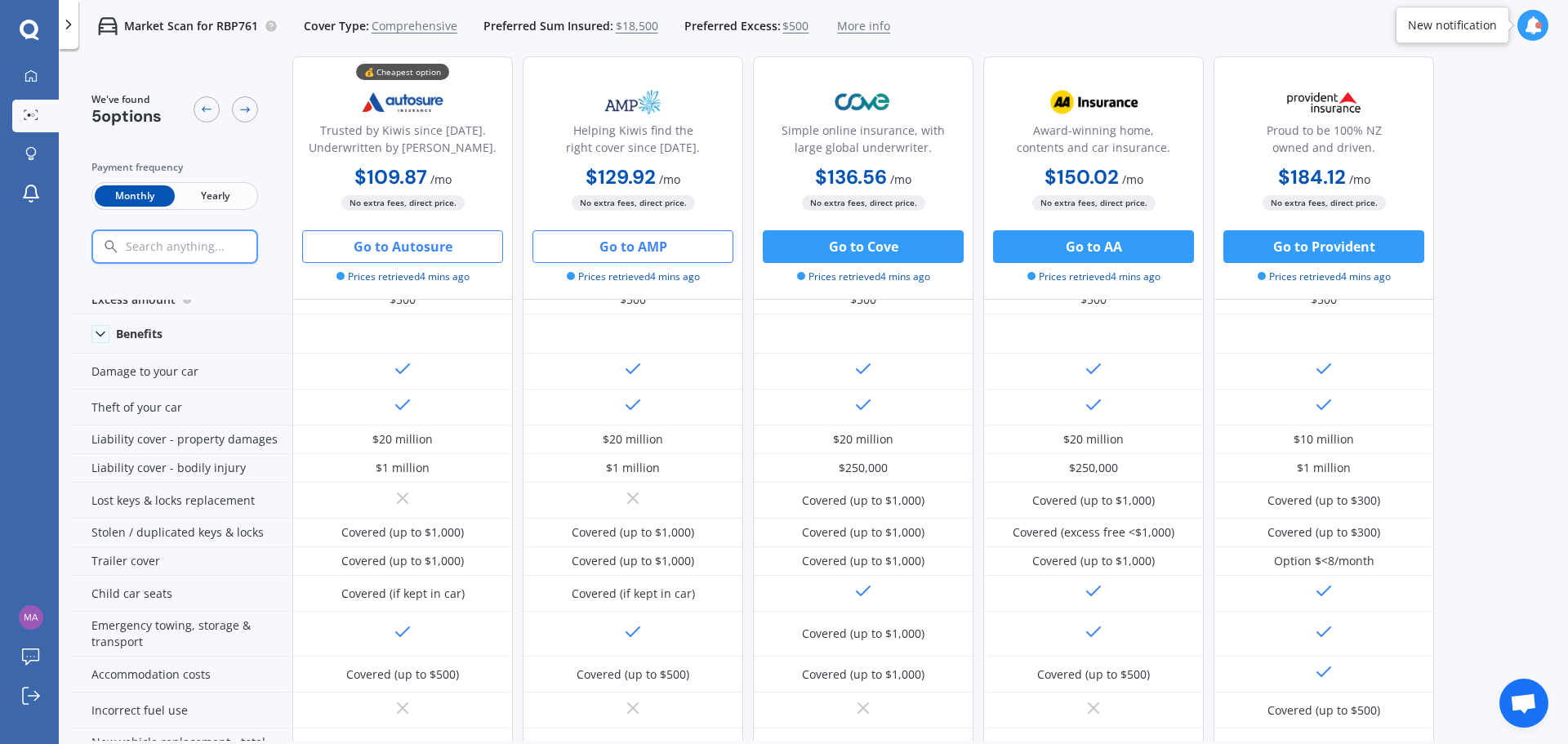
click at [635, 244] on button "Go to AMP" at bounding box center [633, 246] width 200 height 32
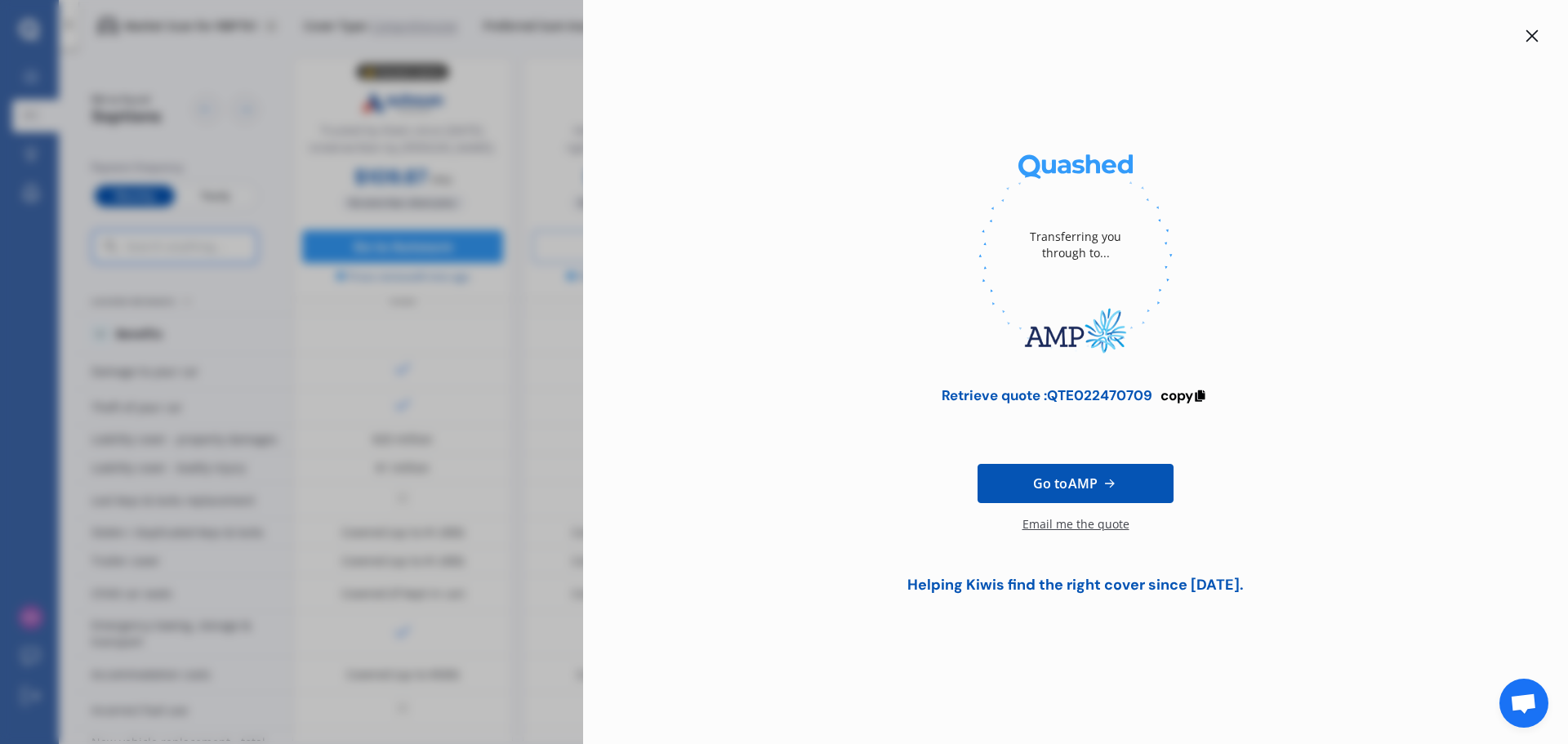
click at [1536, 33] on icon at bounding box center [1531, 36] width 13 height 13
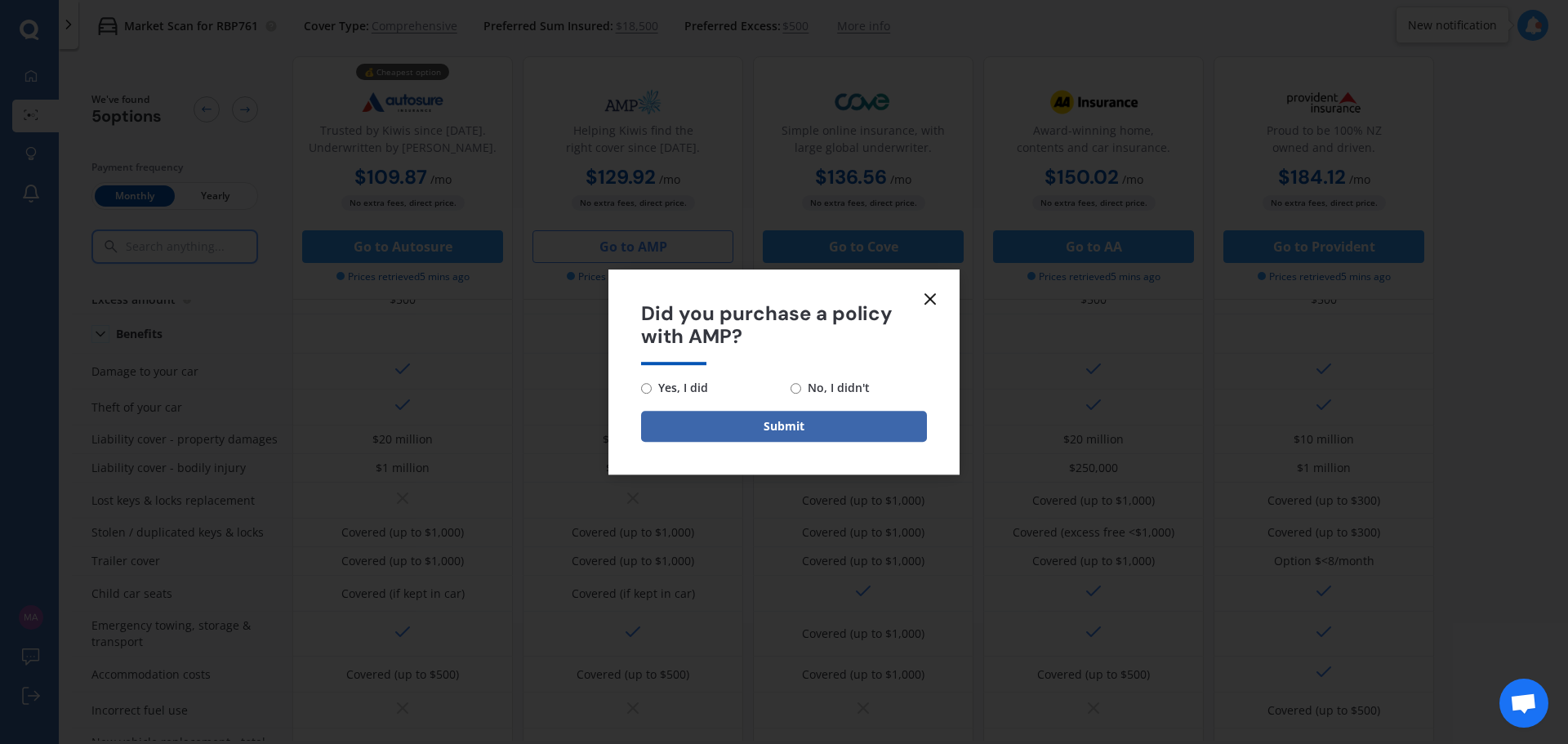
click at [797, 389] on input "No, I didn't" at bounding box center [796, 388] width 10 height 10
radio input "true"
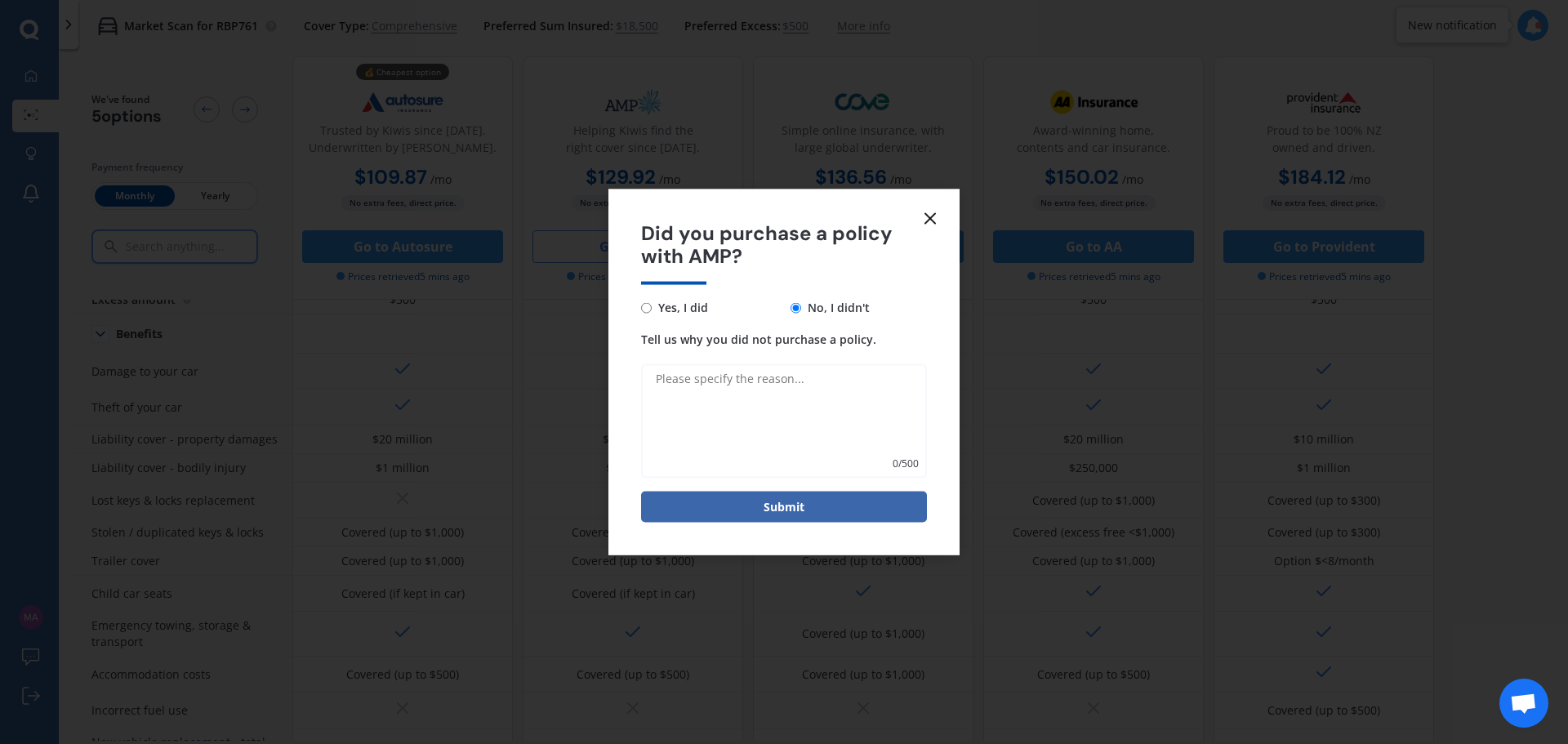
click at [929, 216] on line at bounding box center [930, 218] width 10 height 10
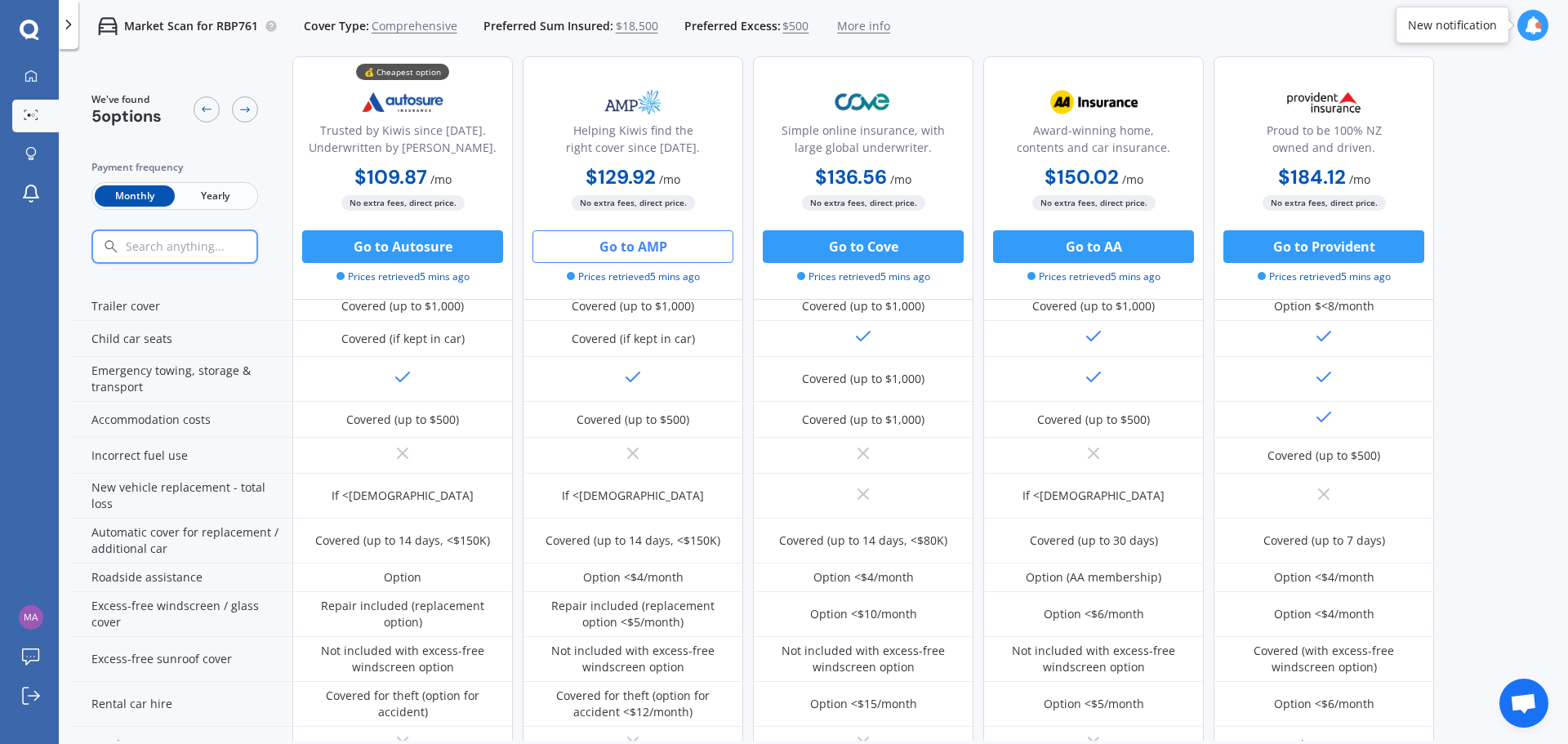
scroll to position [327, 0]
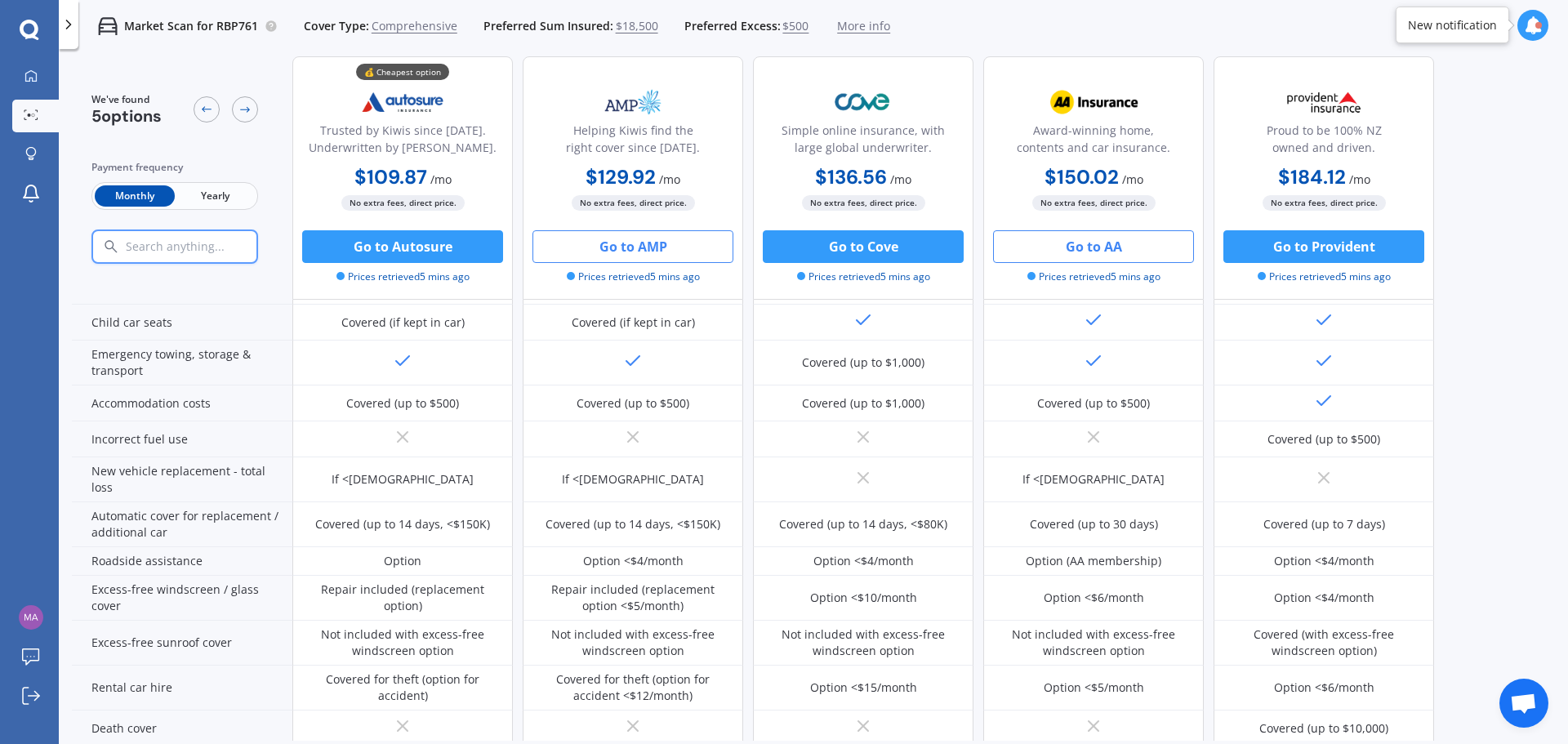
click at [1069, 247] on button "Go to AA" at bounding box center [1093, 246] width 200 height 32
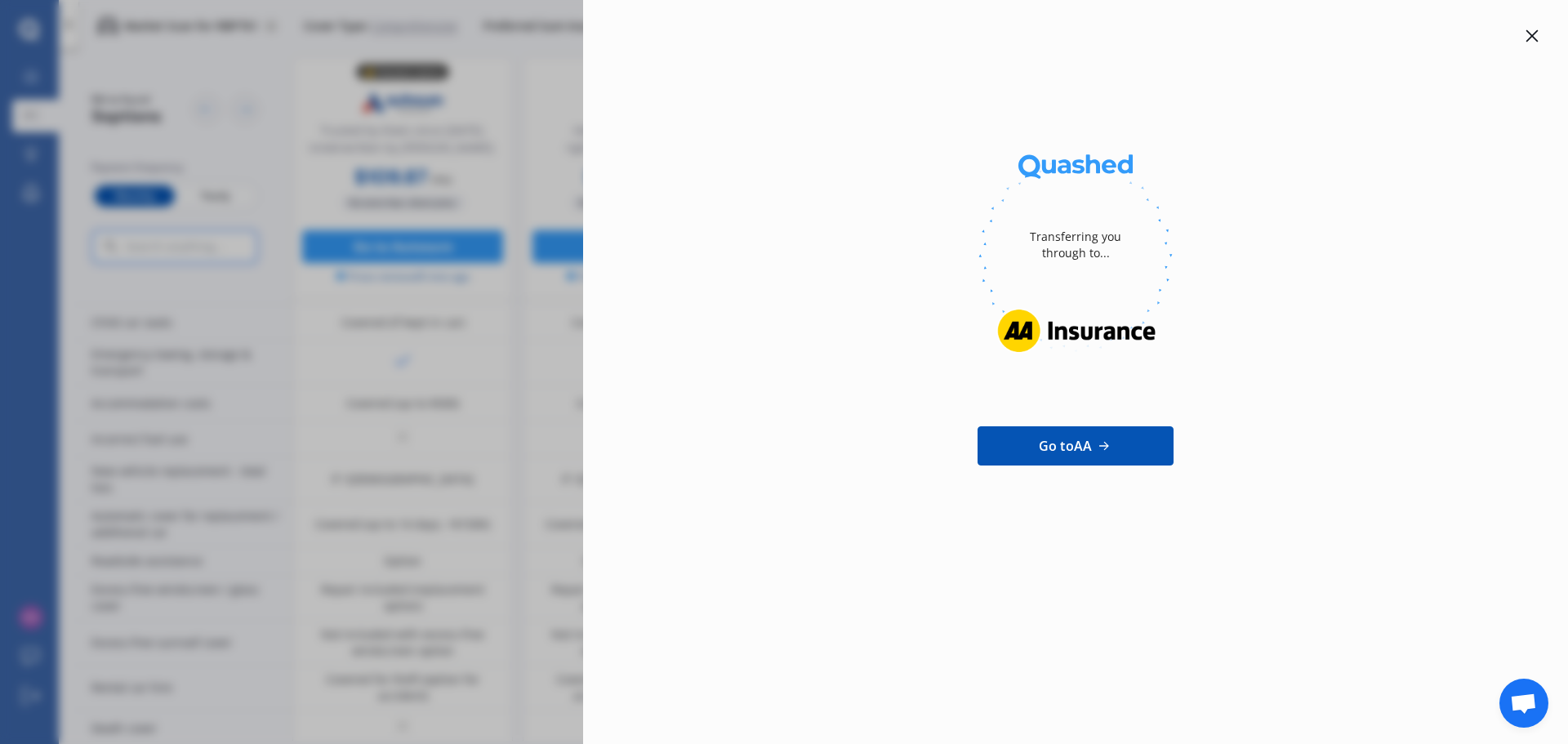
click at [1531, 34] on icon at bounding box center [1532, 37] width 12 height 12
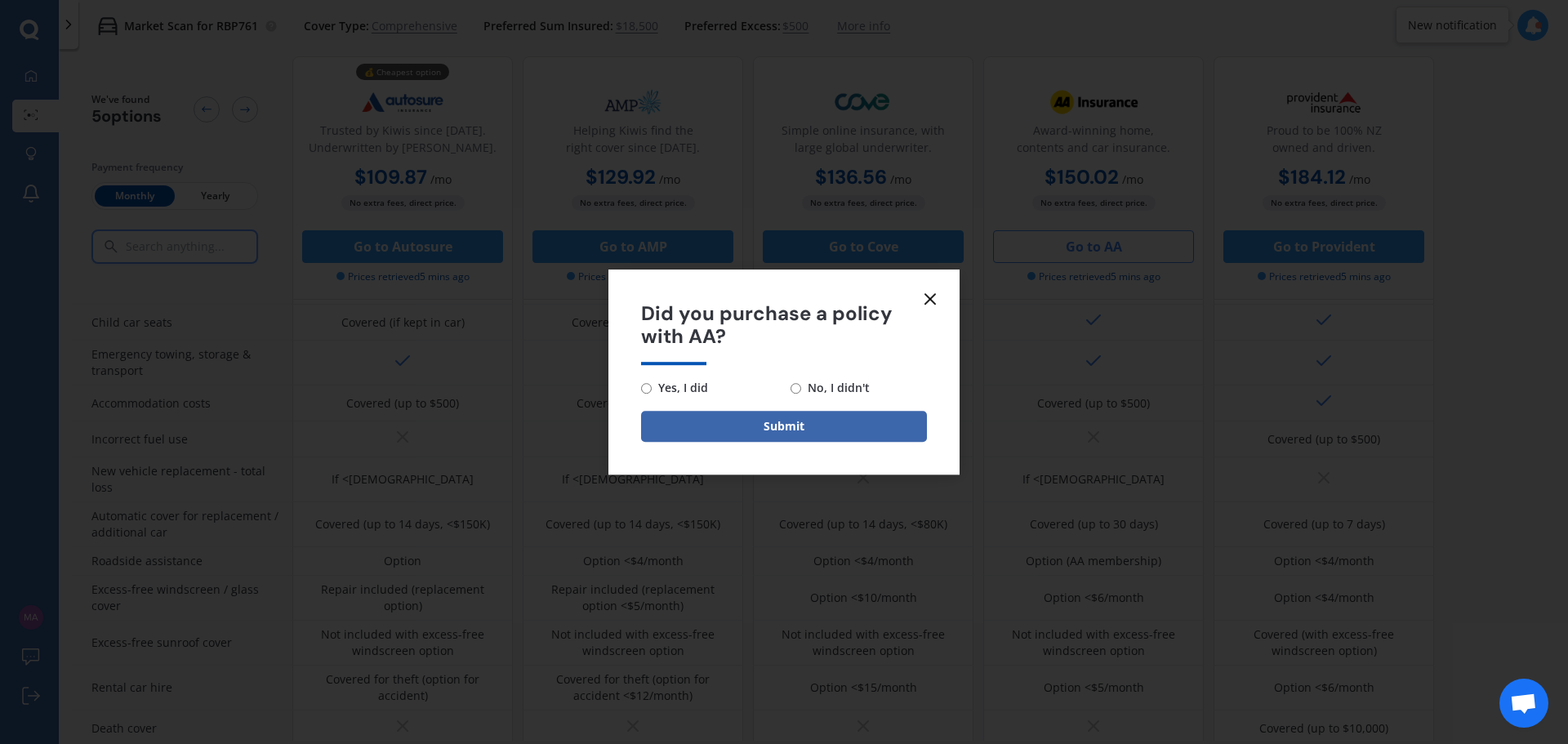
click at [933, 297] on line at bounding box center [930, 298] width 10 height 10
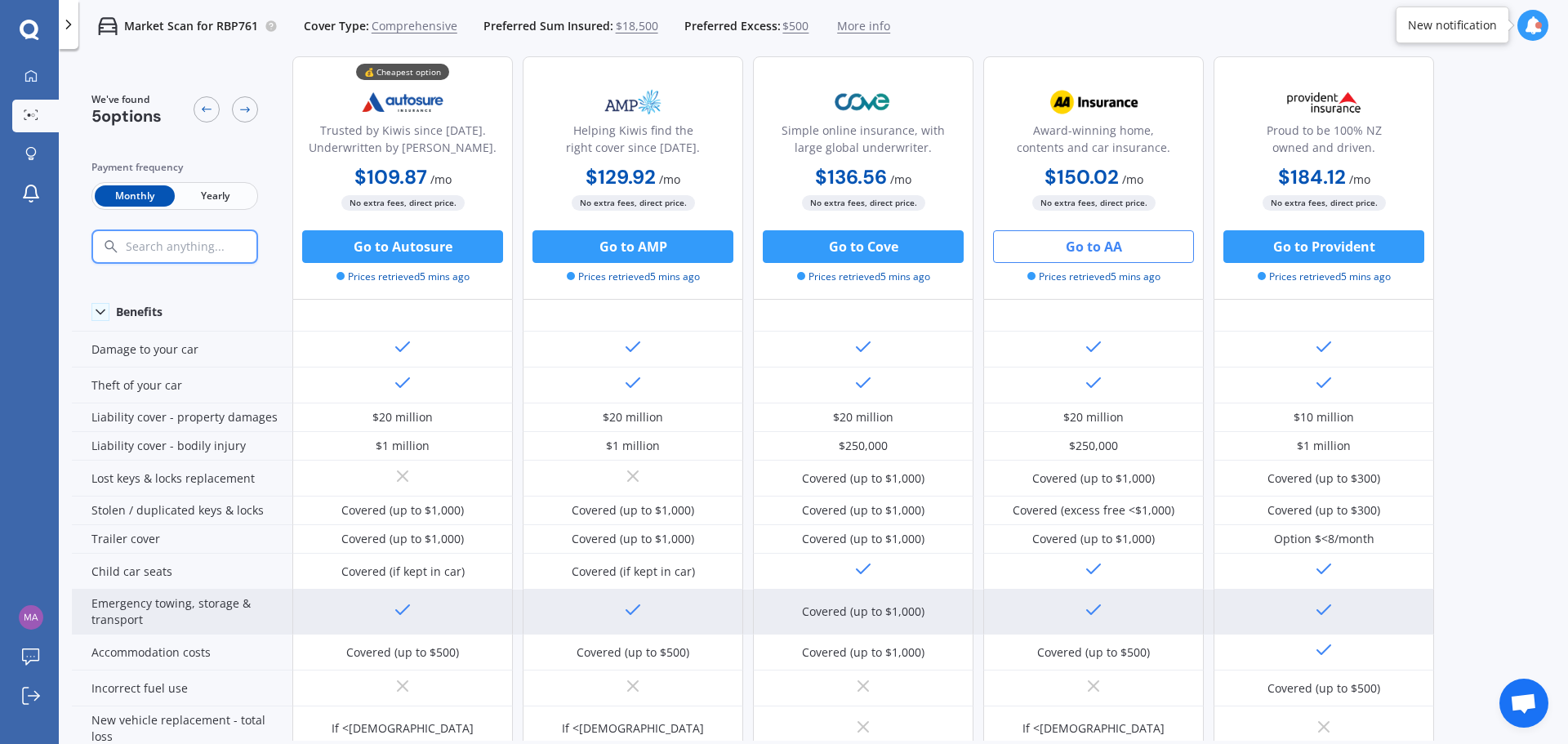
scroll to position [0, 0]
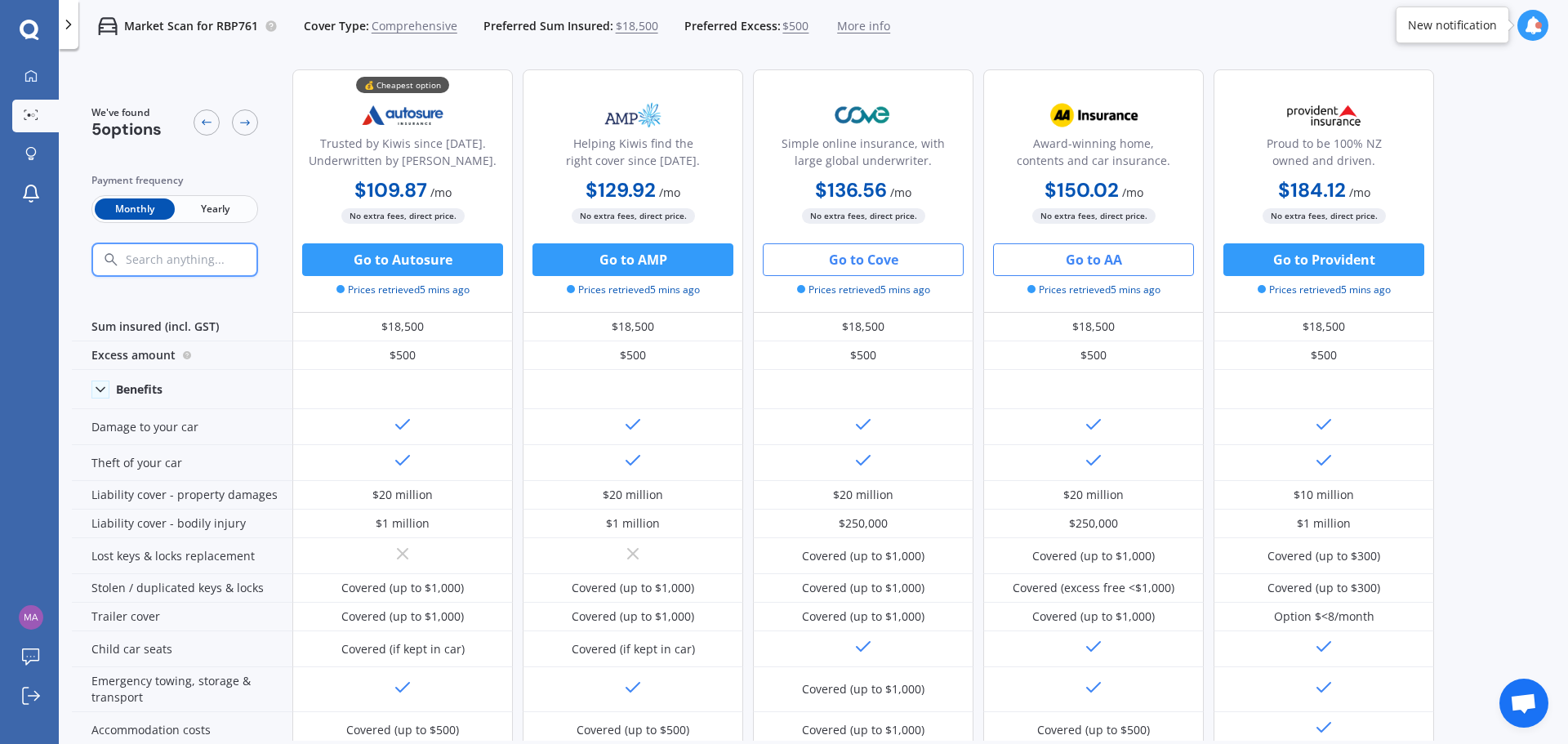
click at [910, 263] on button "Go to Cove" at bounding box center [863, 259] width 200 height 32
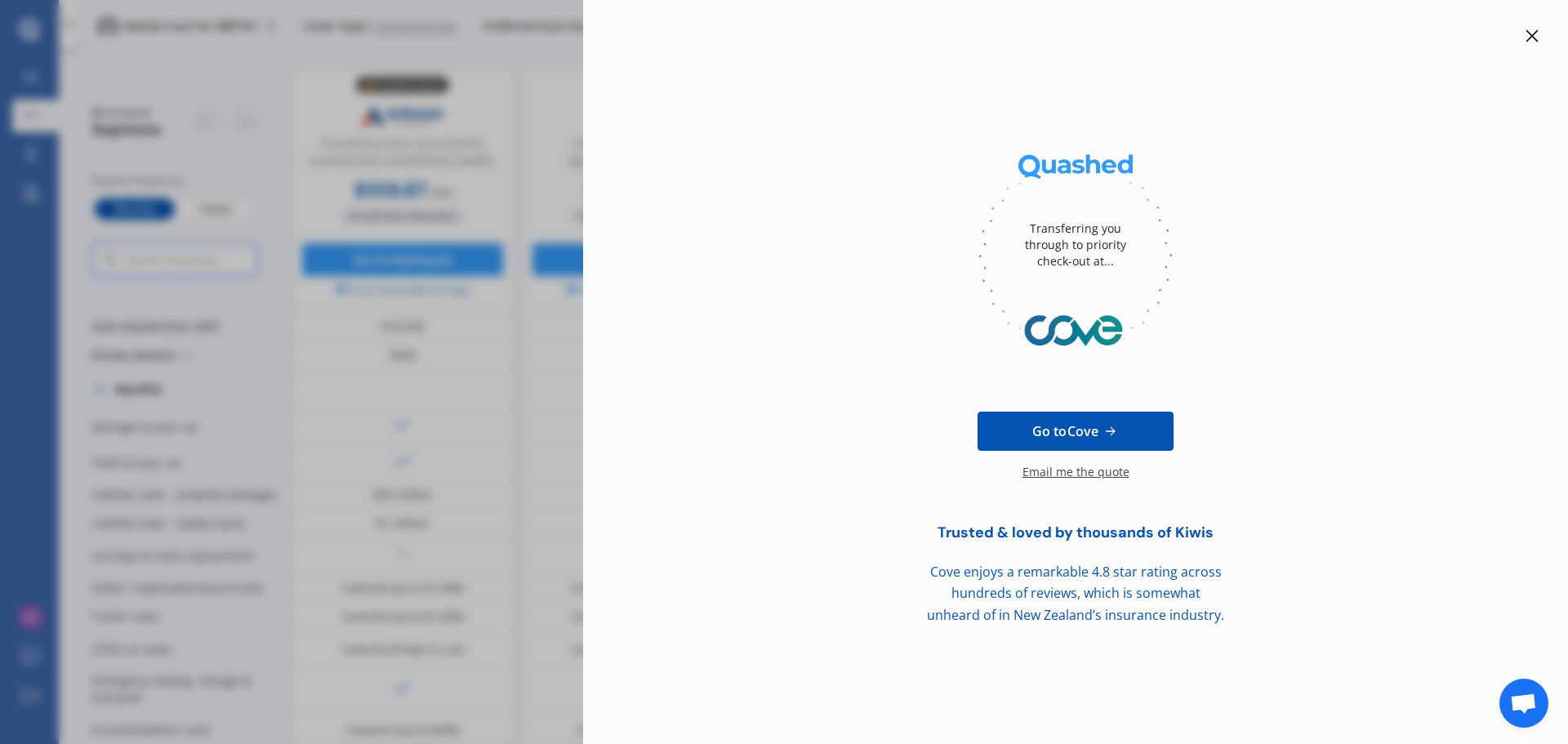
click at [1534, 29] on div at bounding box center [1531, 36] width 19 height 19
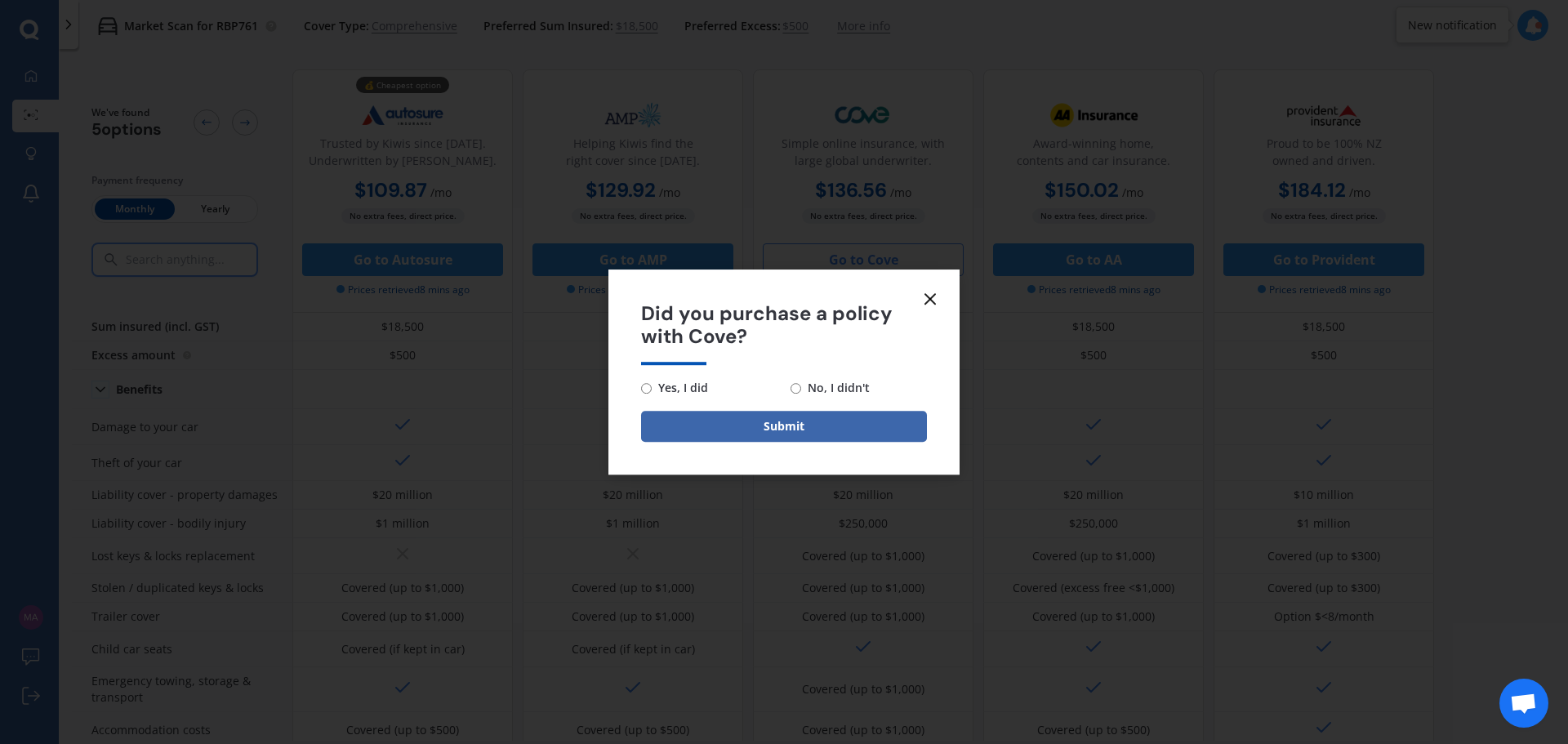
click at [932, 301] on line at bounding box center [930, 298] width 10 height 10
